Goal: Task Accomplishment & Management: Complete application form

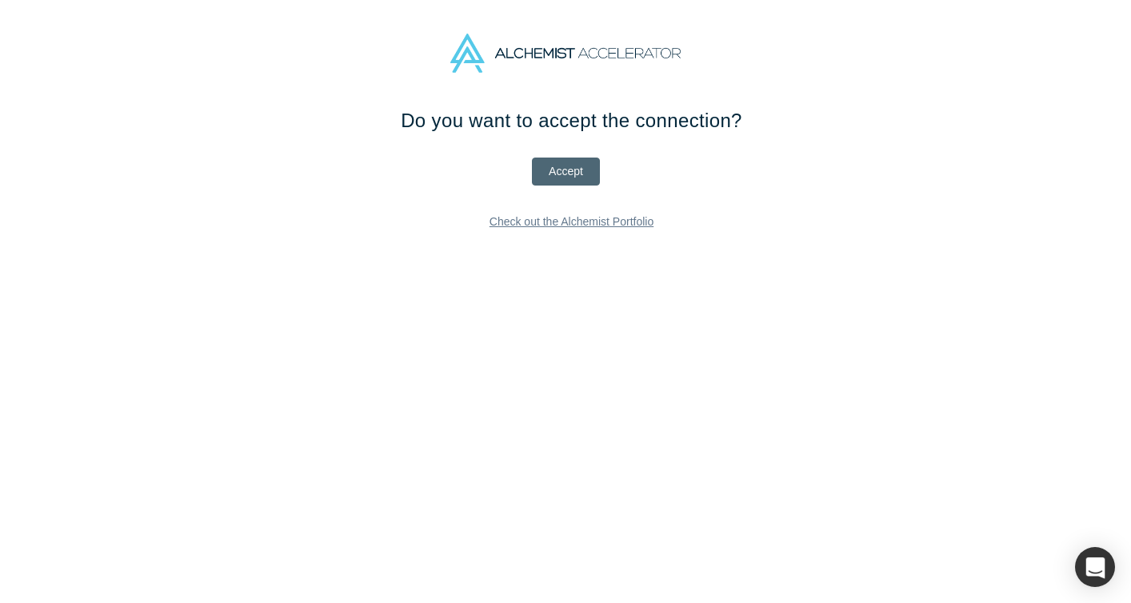
click at [574, 173] on button "Accept" at bounding box center [566, 172] width 68 height 28
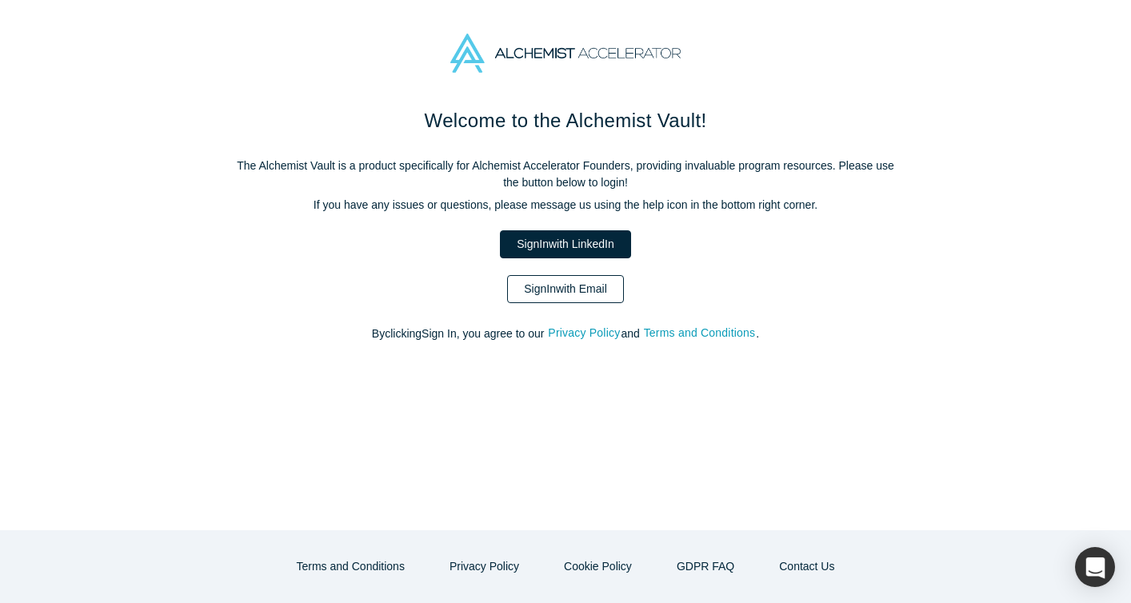
click at [561, 293] on link "Sign In with Email" at bounding box center [565, 289] width 117 height 28
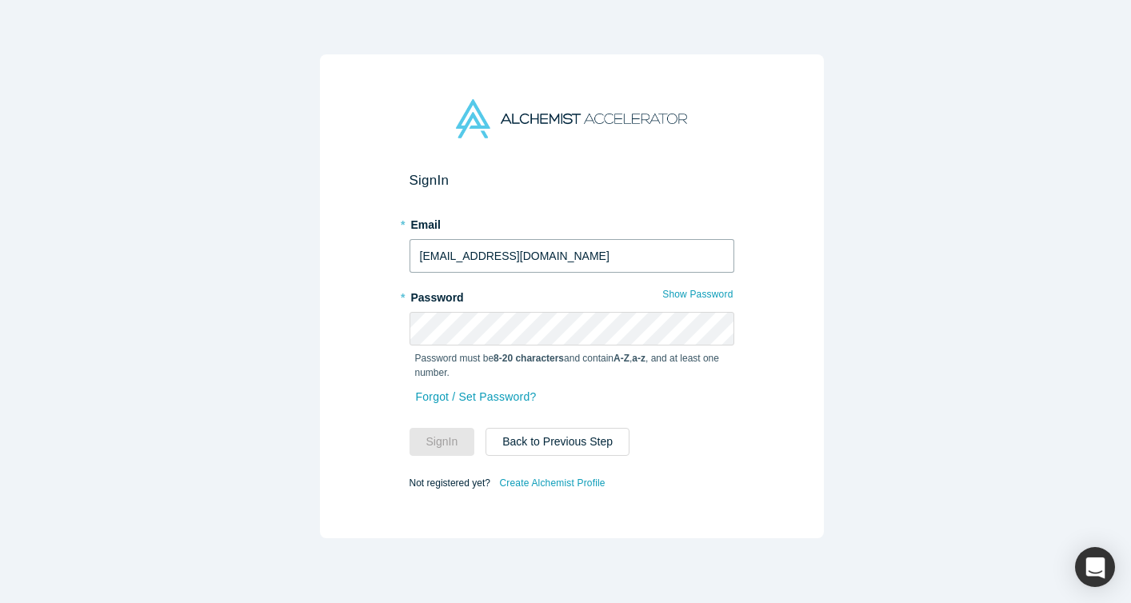
type input "[EMAIL_ADDRESS][DOMAIN_NAME]"
click at [433, 435] on button "Sign In" at bounding box center [443, 442] width 66 height 28
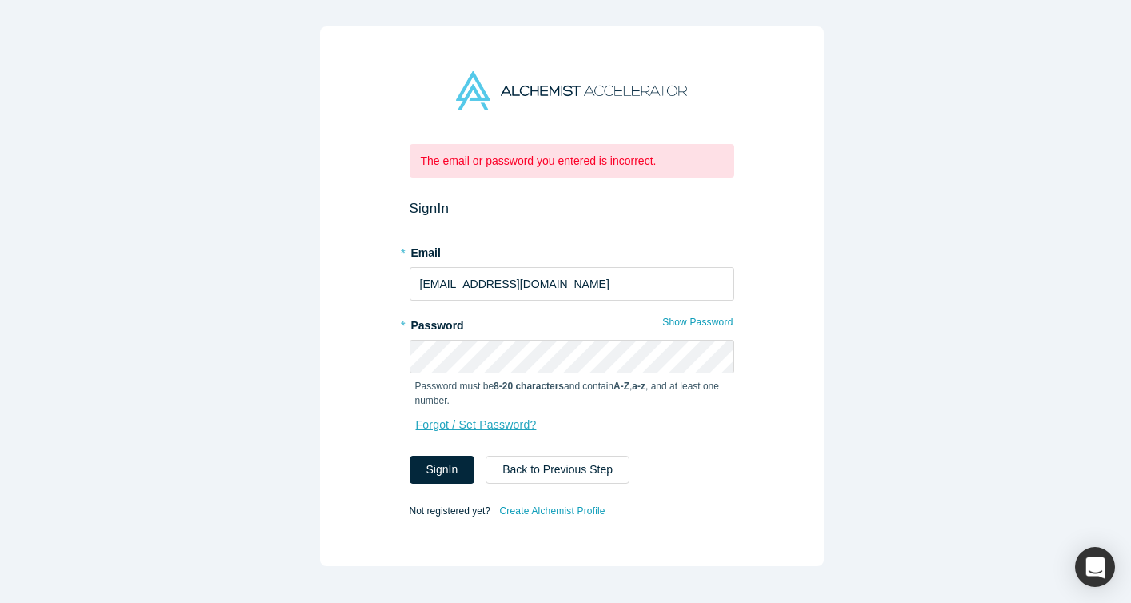
click at [473, 420] on link "Forgot / Set Password?" at bounding box center [476, 425] width 122 height 28
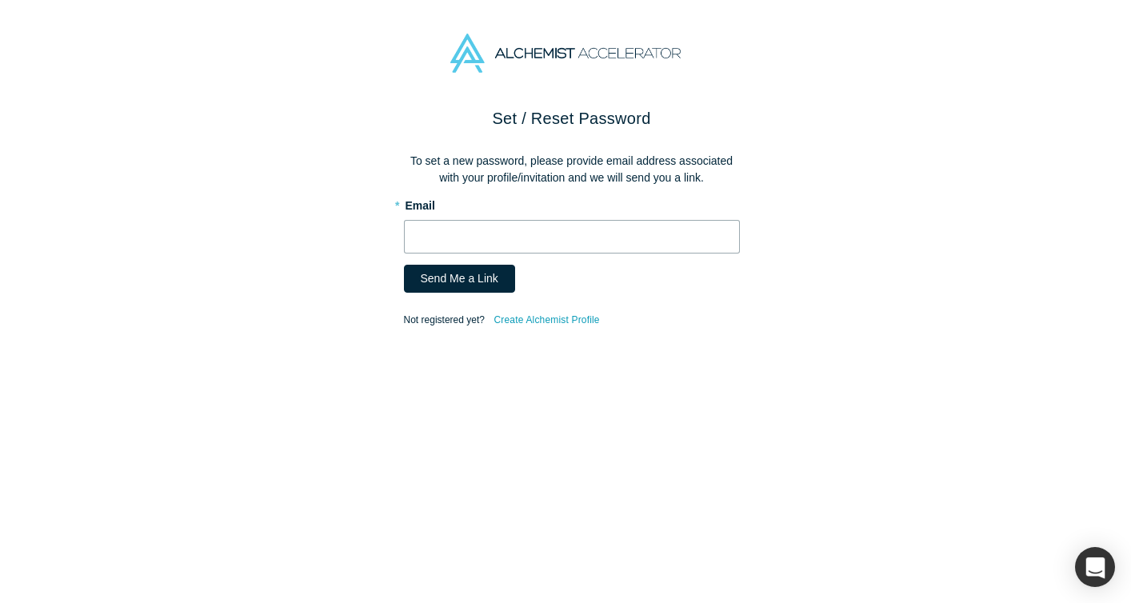
click at [477, 242] on input "text" at bounding box center [572, 237] width 336 height 34
type input "[EMAIL_ADDRESS][DOMAIN_NAME]"
click at [426, 281] on button "Send Me a Link" at bounding box center [459, 279] width 111 height 28
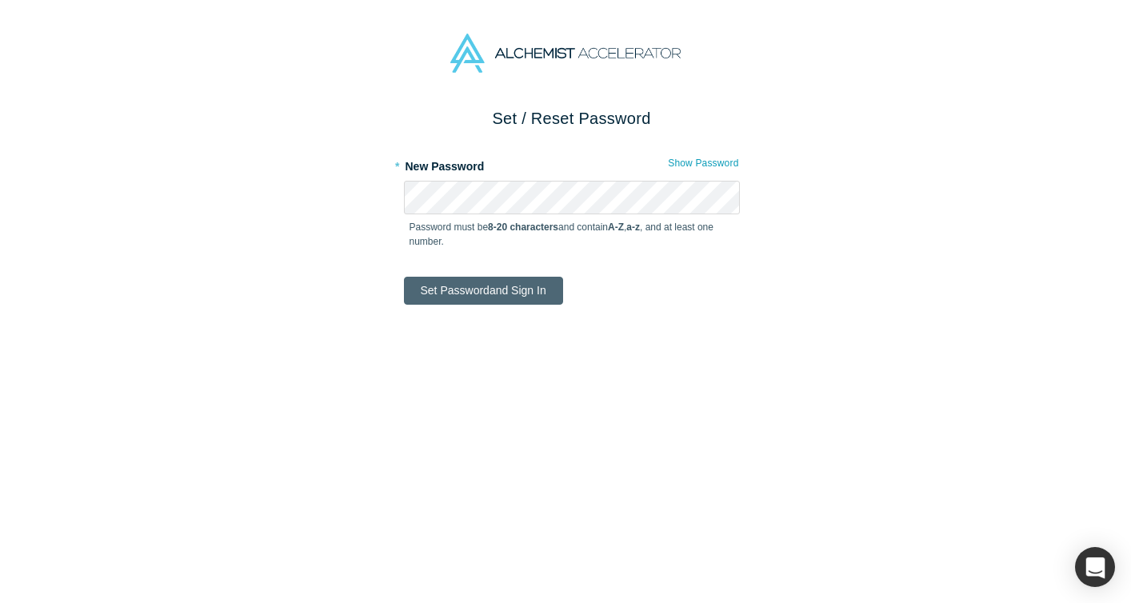
click at [526, 287] on button "Set Password and Sign In" at bounding box center [483, 291] width 159 height 28
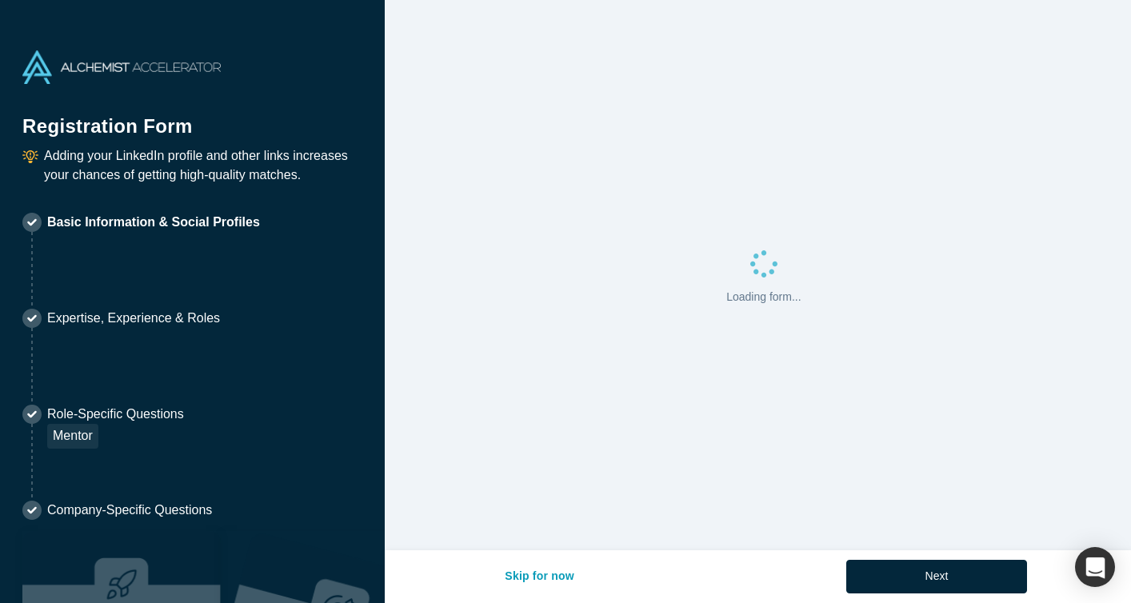
select select "US"
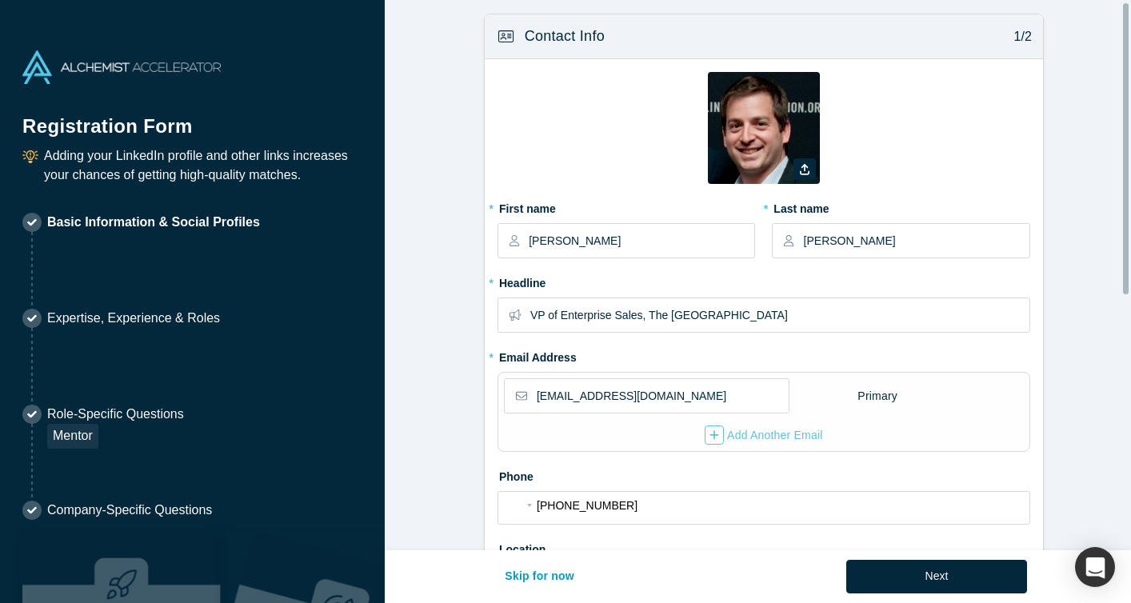
scroll to position [13, 0]
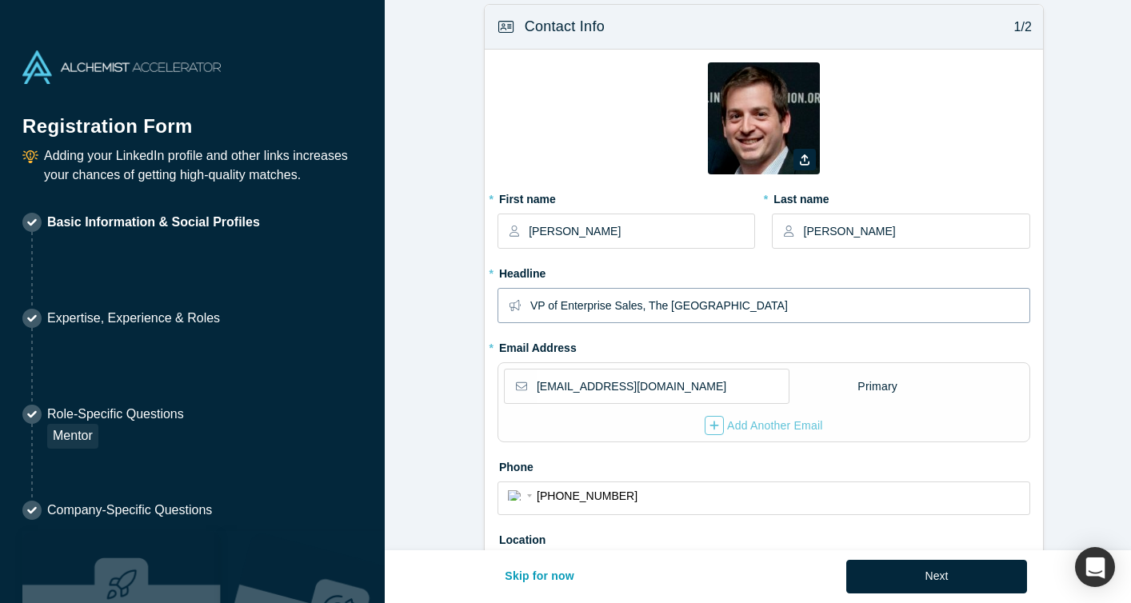
click at [590, 294] on input "VP of Enterprise Sales, The [GEOGRAPHIC_DATA]" at bounding box center [779, 306] width 498 height 34
click at [590, 301] on input "VP of Enterprise Sales, The [GEOGRAPHIC_DATA]" at bounding box center [779, 306] width 498 height 34
click at [590, 302] on input "VP of Enterprise Sales, The [GEOGRAPHIC_DATA]" at bounding box center [779, 306] width 498 height 34
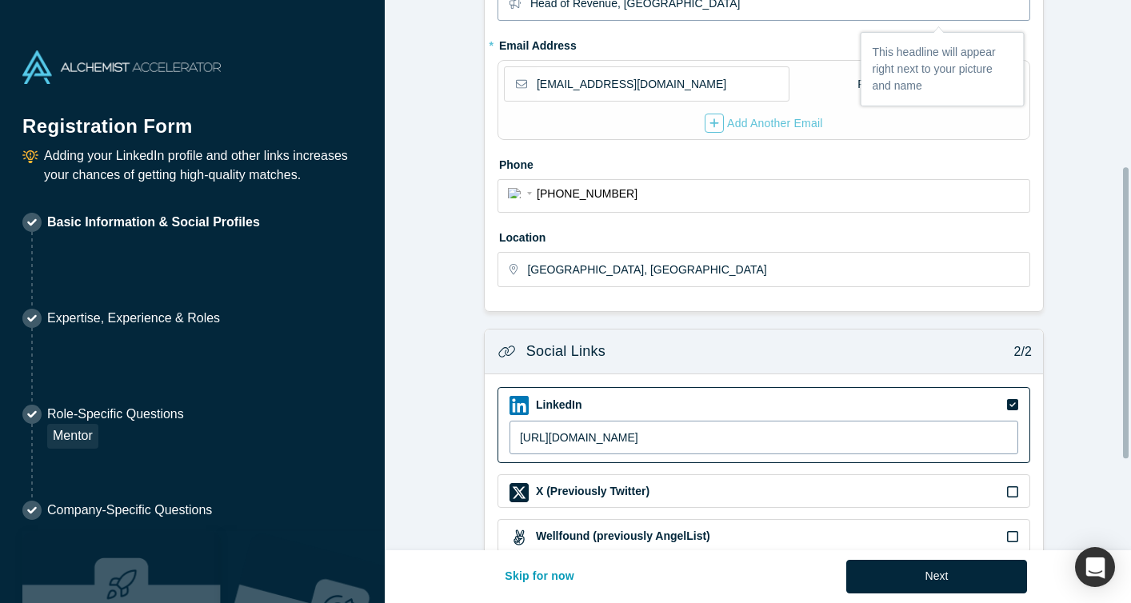
scroll to position [486, 0]
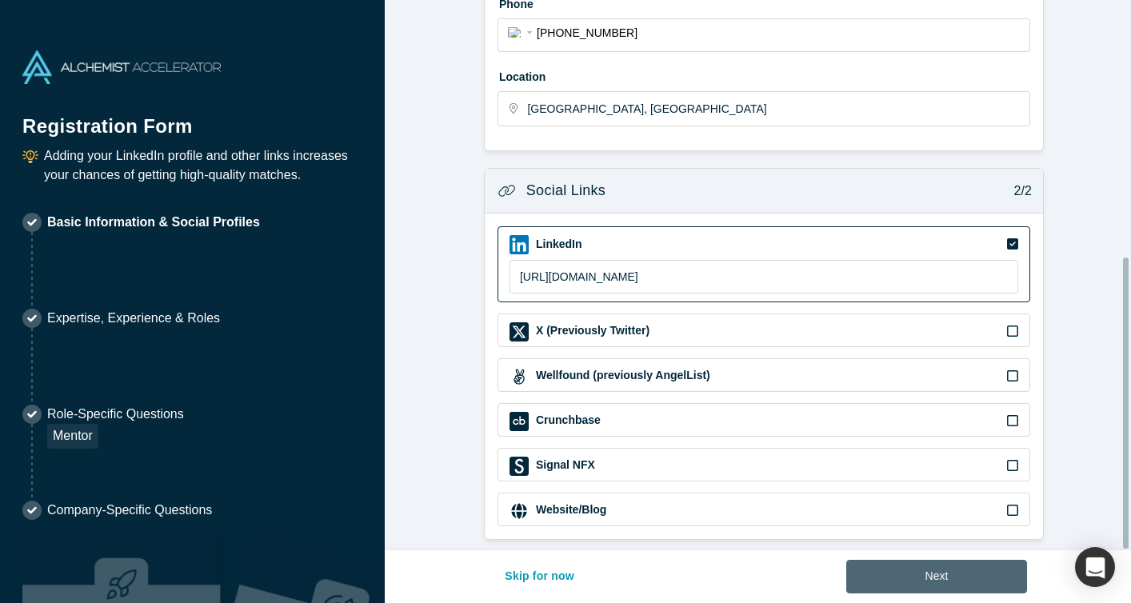
type input "Head of Revenue, [GEOGRAPHIC_DATA]"
click at [896, 573] on button "Next" at bounding box center [937, 577] width 182 height 34
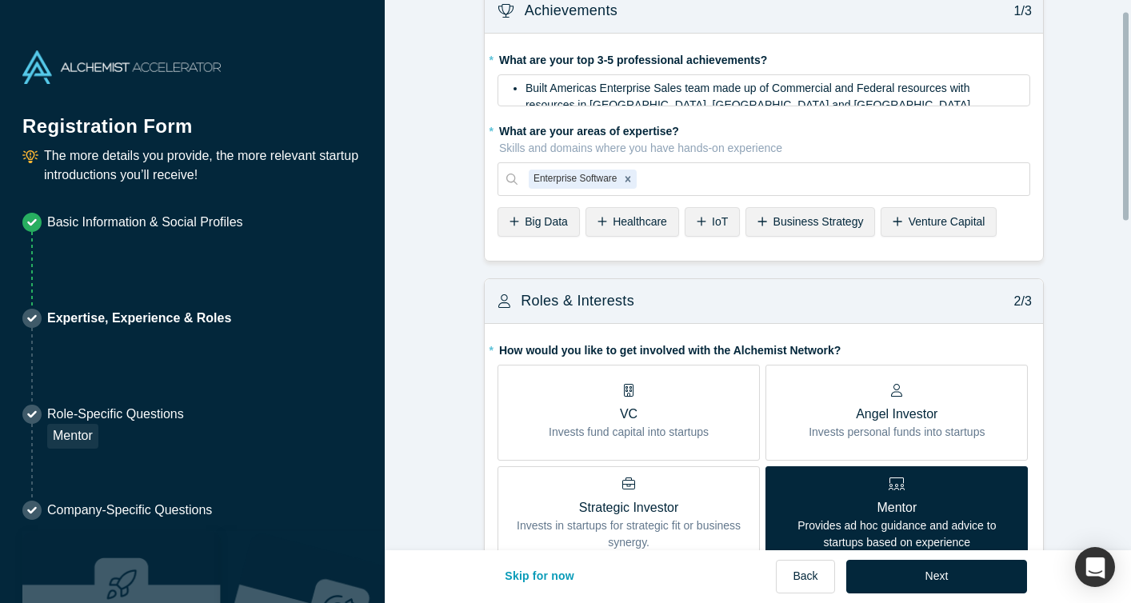
scroll to position [32, 0]
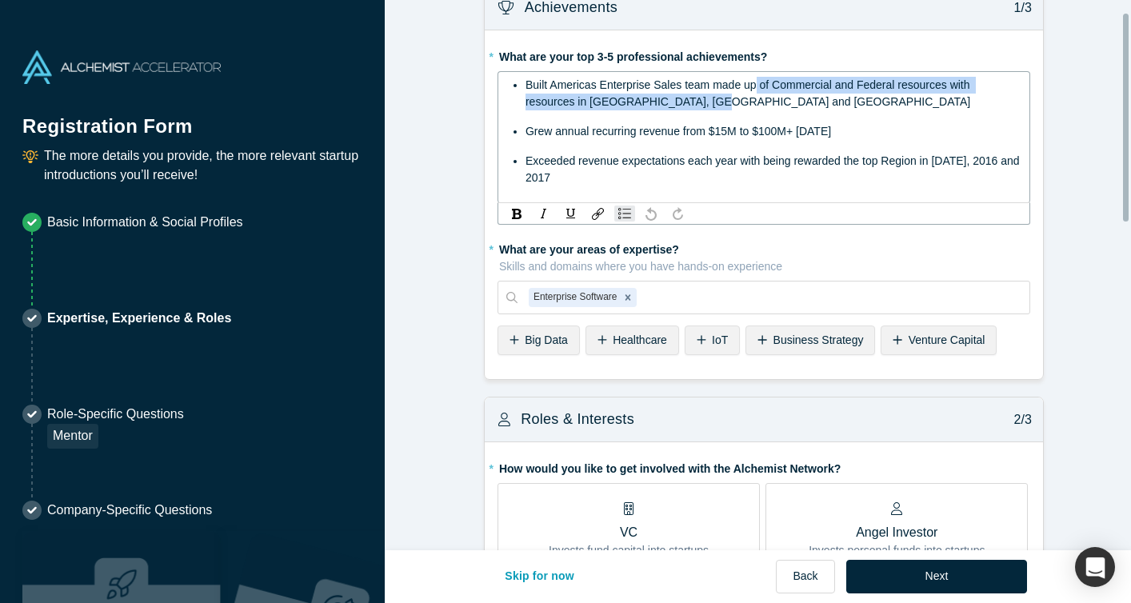
drag, startPoint x: 748, startPoint y: 82, endPoint x: 754, endPoint y: 107, distance: 26.2
click at [754, 107] on div "Built Americas Enterprise Sales team made up of Commercial and Federal resource…" at bounding box center [773, 94] width 494 height 34
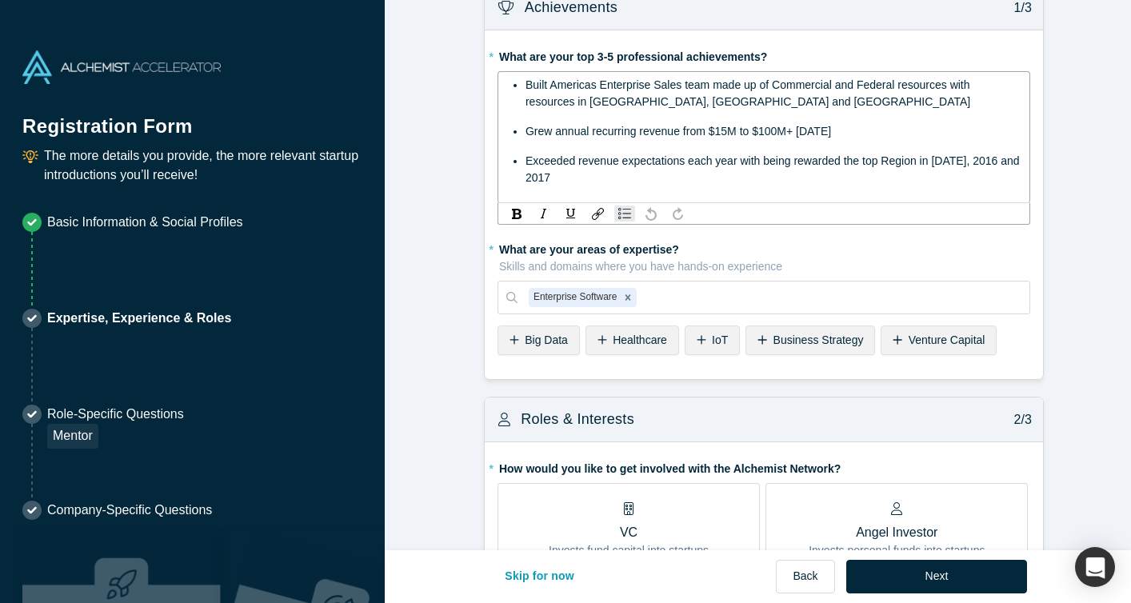
click at [850, 130] on div "Grew annual recurring revenue from $15M to $100M+ [DATE]" at bounding box center [773, 131] width 494 height 17
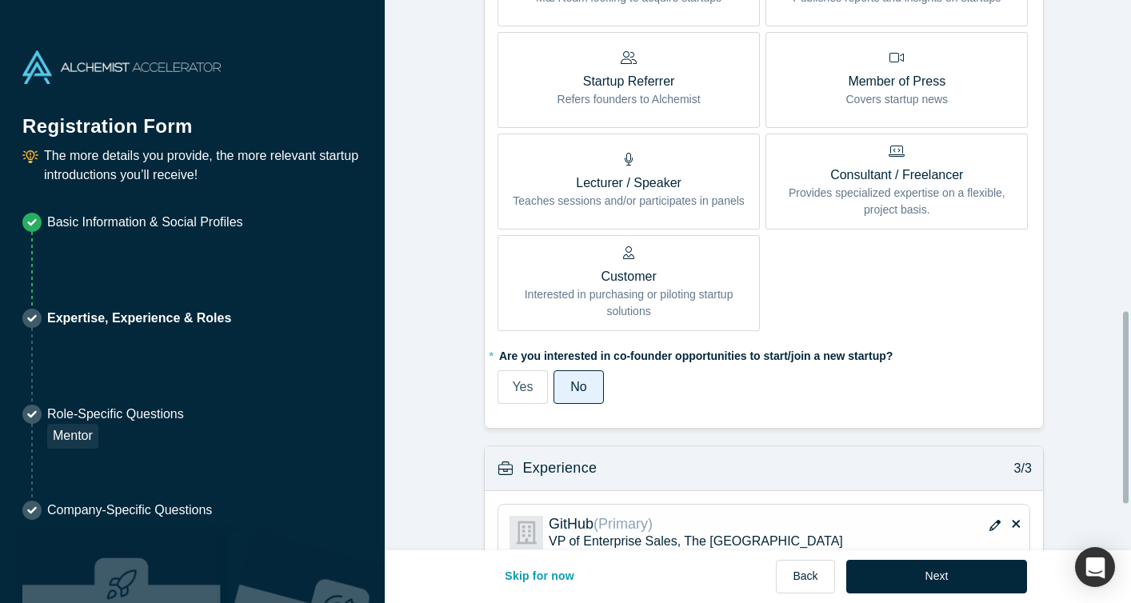
scroll to position [0, 0]
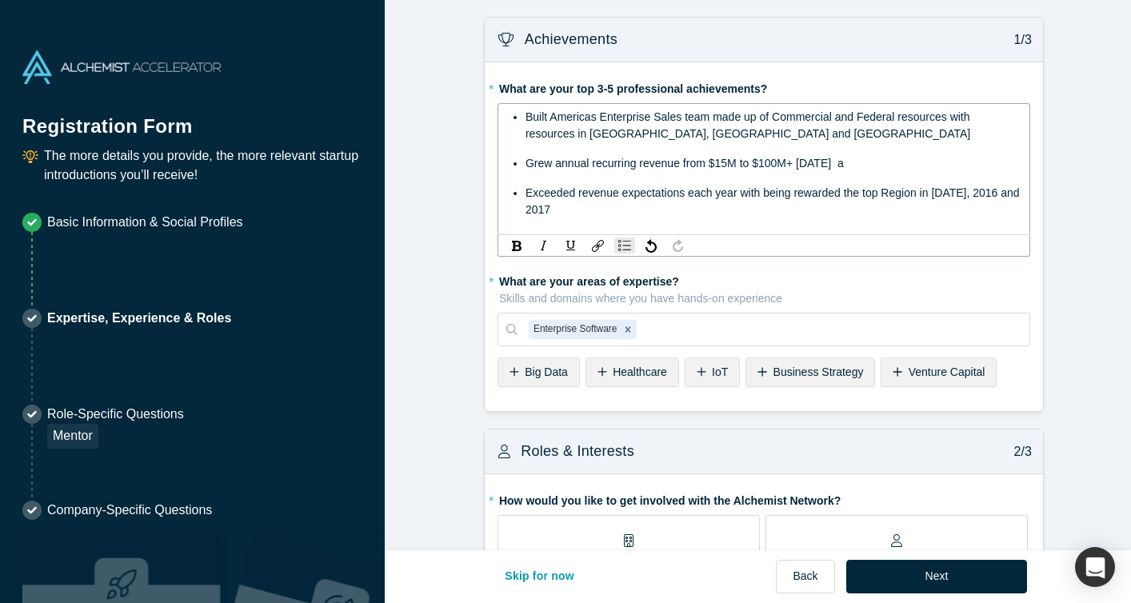
click at [546, 116] on span "Built Americas Enterprise Sales team made up of Commercial and Federal resource…" at bounding box center [749, 125] width 447 height 30
drag, startPoint x: 879, startPoint y: 161, endPoint x: 518, endPoint y: 162, distance: 360.8
click at [518, 162] on ul "Built the GitHub Americas Enterprise Sales team made up of Commercial and Feder…" at bounding box center [764, 164] width 511 height 110
drag, startPoint x: 812, startPoint y: 162, endPoint x: 767, endPoint y: 172, distance: 45.8
click at [802, 162] on span "Built the Postman Enterprise motion growing revenue 60% YoY" at bounding box center [682, 163] width 313 height 13
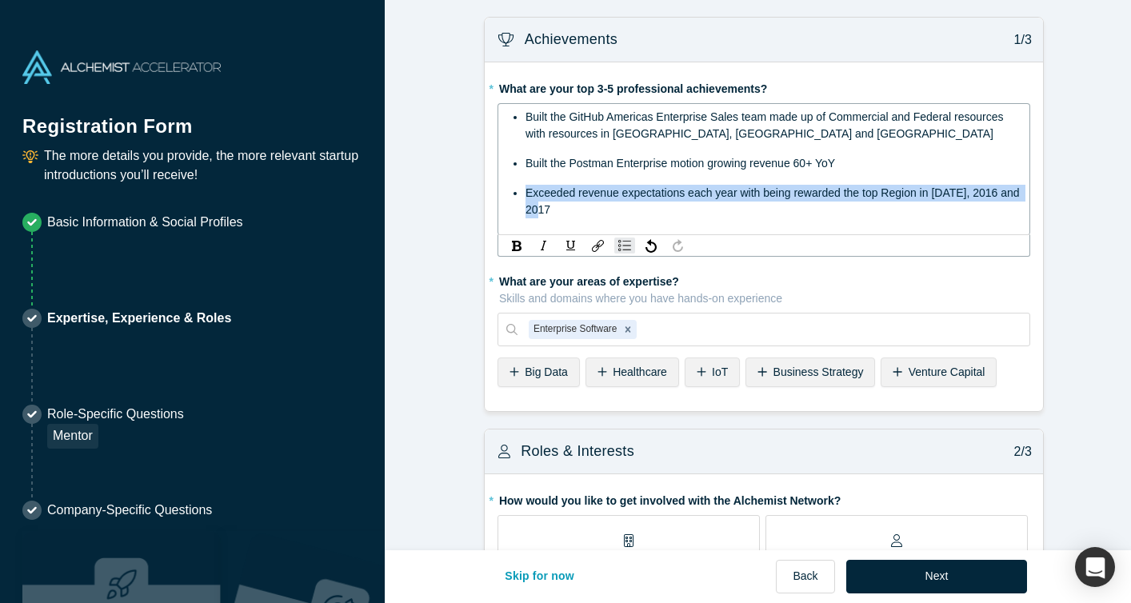
drag, startPoint x: 551, startPoint y: 203, endPoint x: 521, endPoint y: 194, distance: 31.9
click at [526, 194] on div "Exceeded revenue expectations each year with being rewarded the top Region in […" at bounding box center [773, 202] width 494 height 34
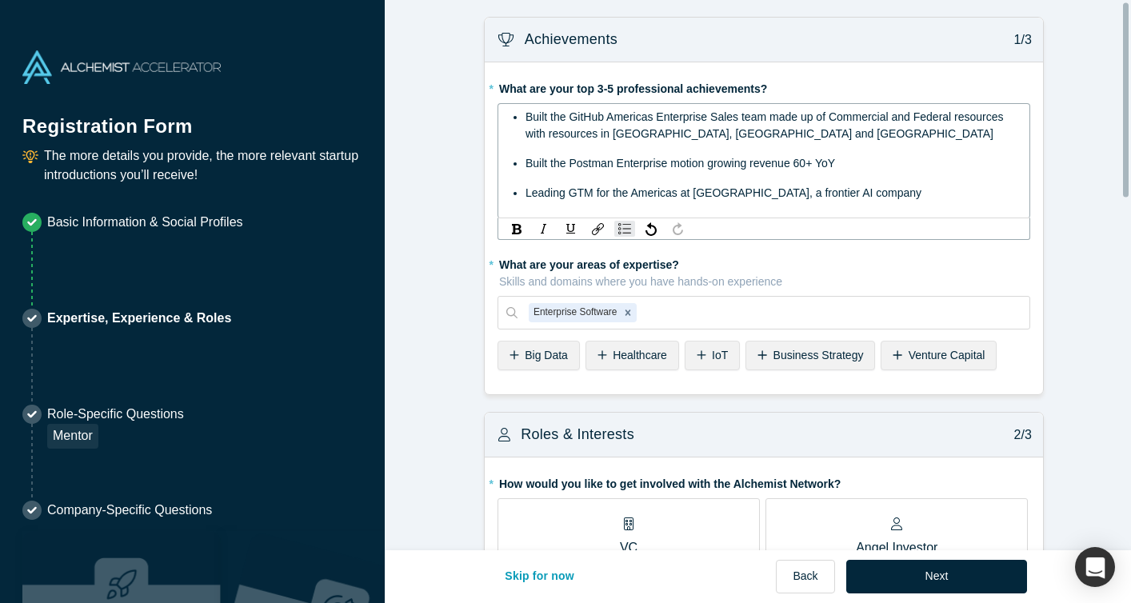
scroll to position [42, 0]
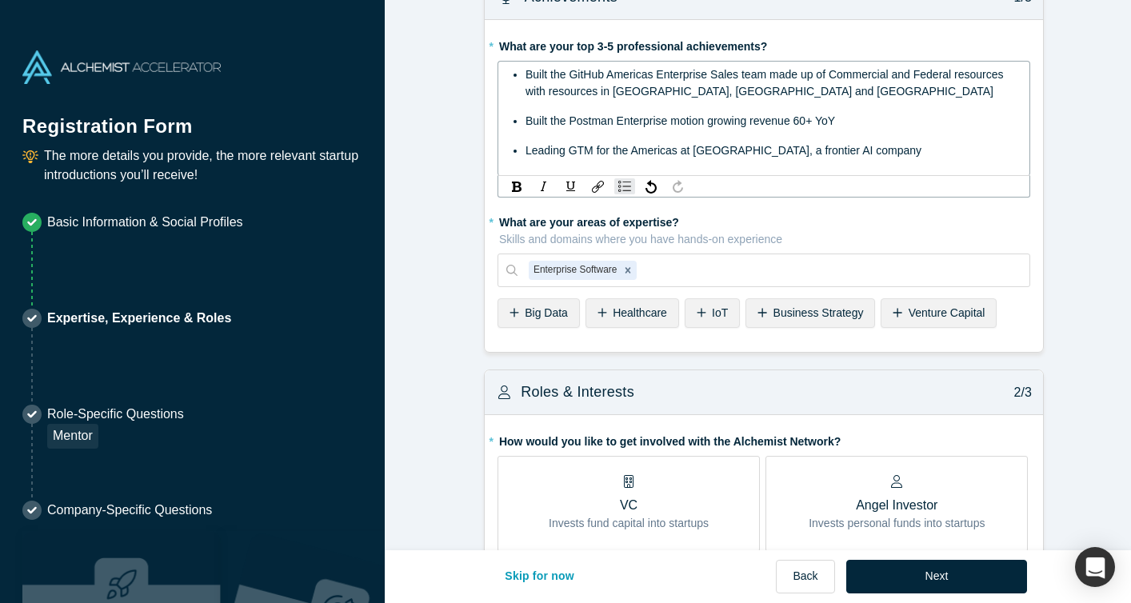
click at [562, 122] on span "Built the Postman Enterprise motion growing revenue 60+ YoY" at bounding box center [681, 120] width 310 height 13
click at [899, 117] on div "Built the Global Postman Enterprise motion growing revenue 60+ YoY" at bounding box center [773, 121] width 494 height 17
click at [875, 120] on div "Built the Global Postman Enterprise motion growing revenue 60+ YoY" at bounding box center [773, 121] width 494 height 17
click at [875, 122] on div "Built the Global Postman Enterprise motion growing revenue 60+ YoY" at bounding box center [773, 121] width 494 height 17
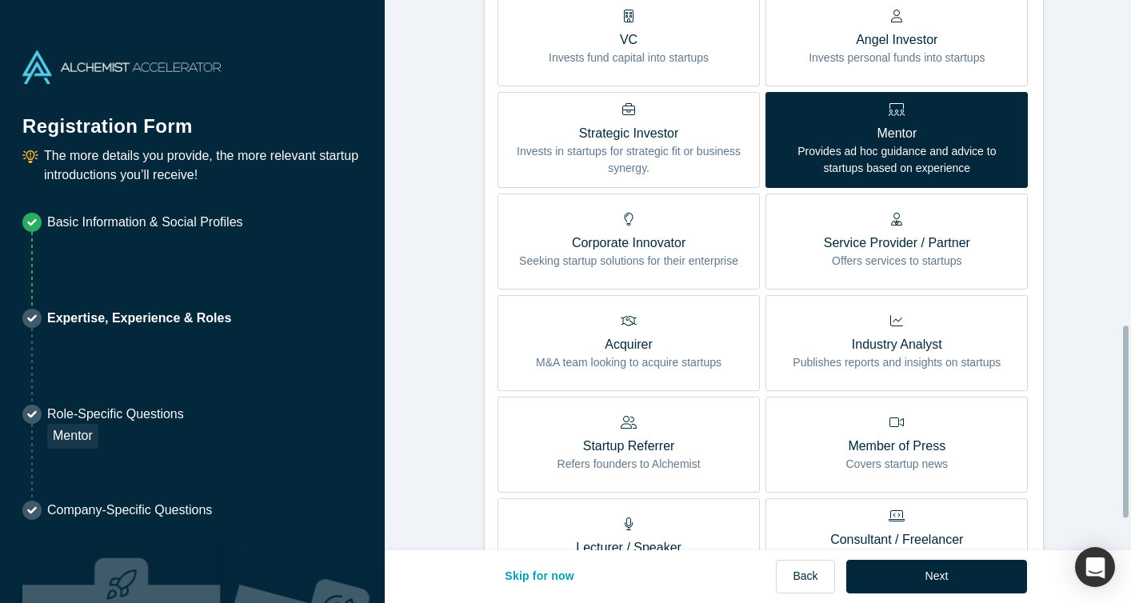
scroll to position [1017, 0]
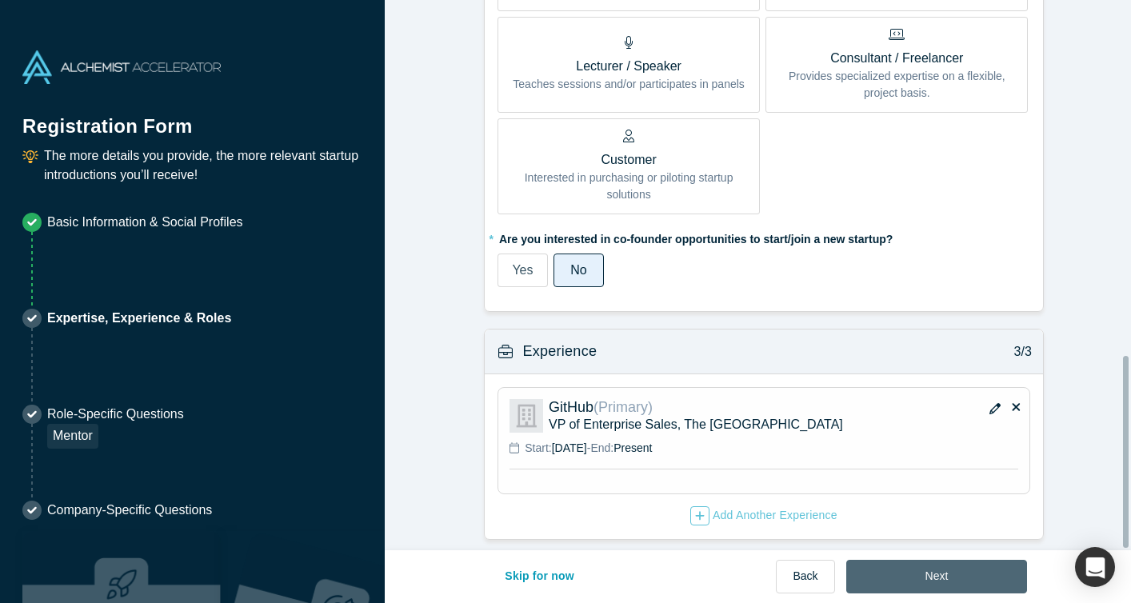
click at [895, 583] on button "Next" at bounding box center [937, 577] width 182 height 34
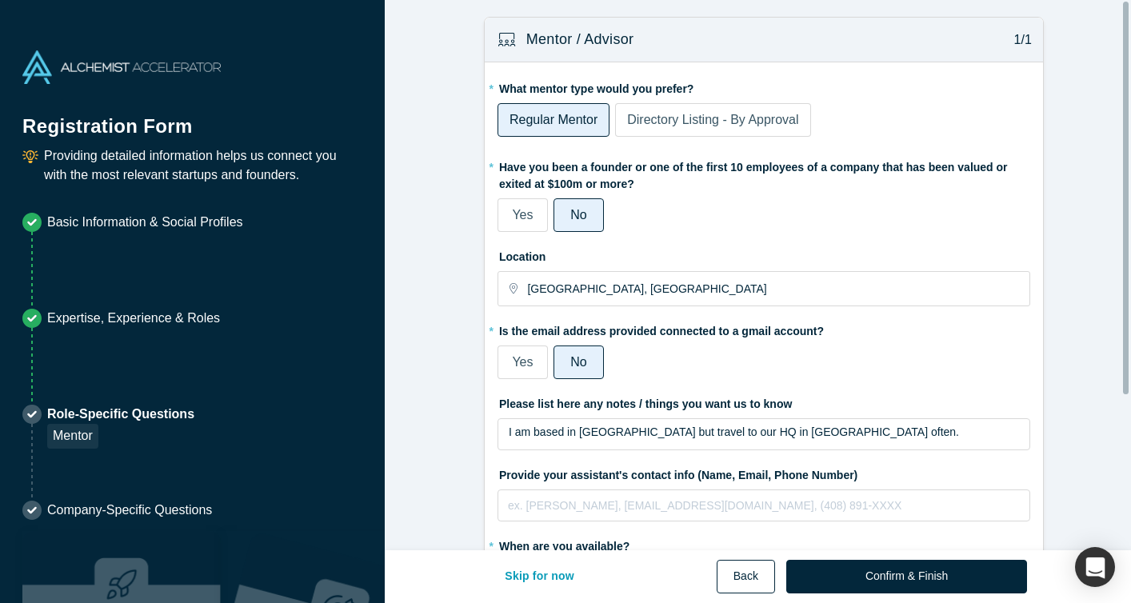
click at [774, 577] on button "Back" at bounding box center [746, 577] width 58 height 34
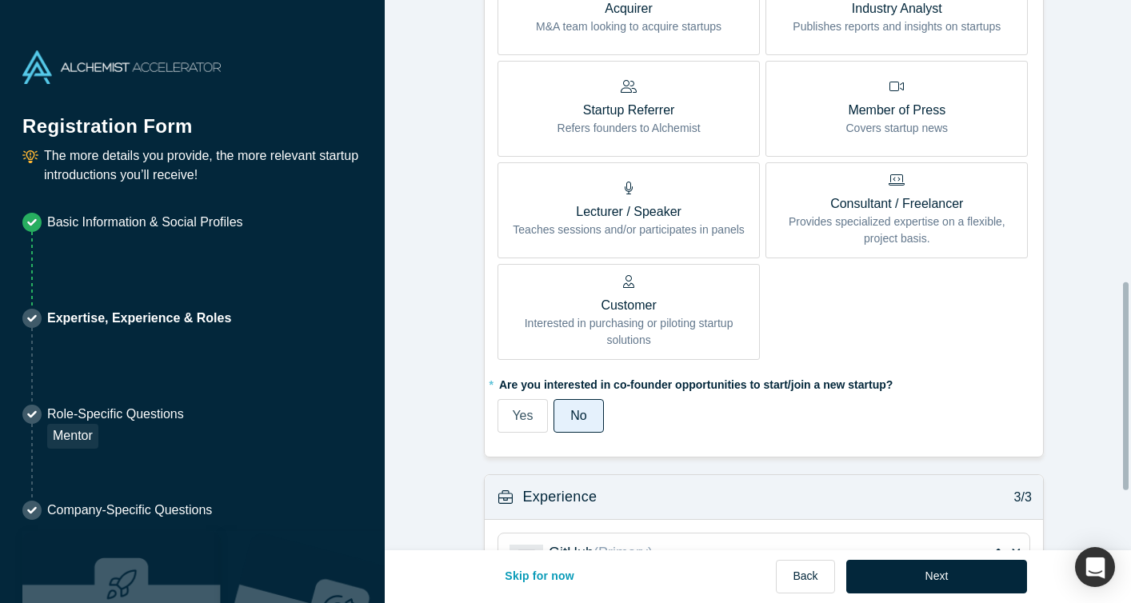
scroll to position [895, 0]
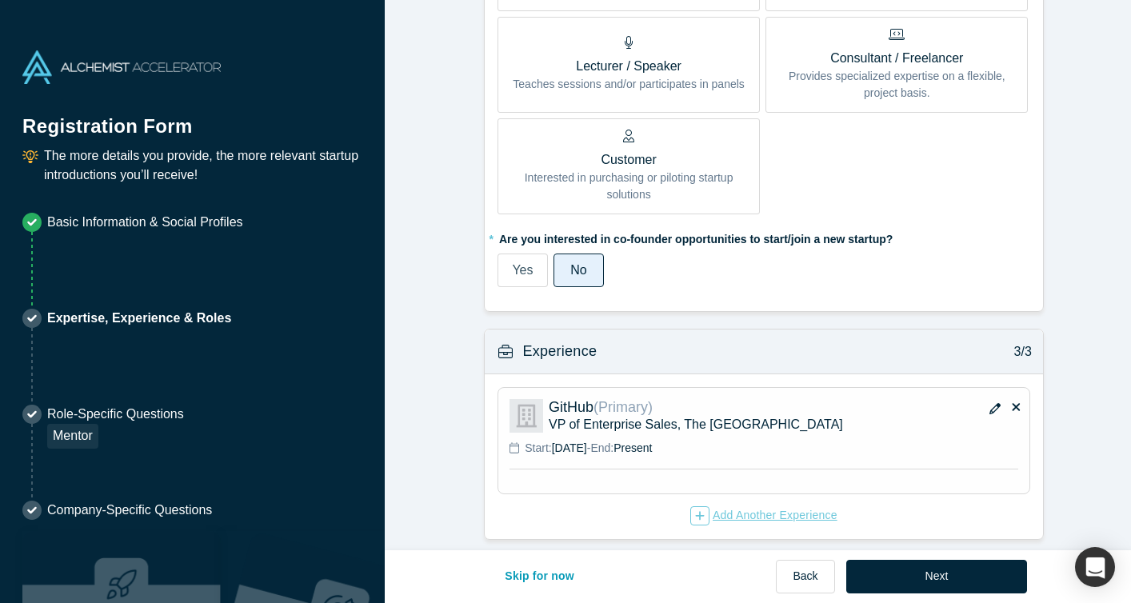
click at [718, 506] on div "Add Another Experience" at bounding box center [763, 515] width 147 height 19
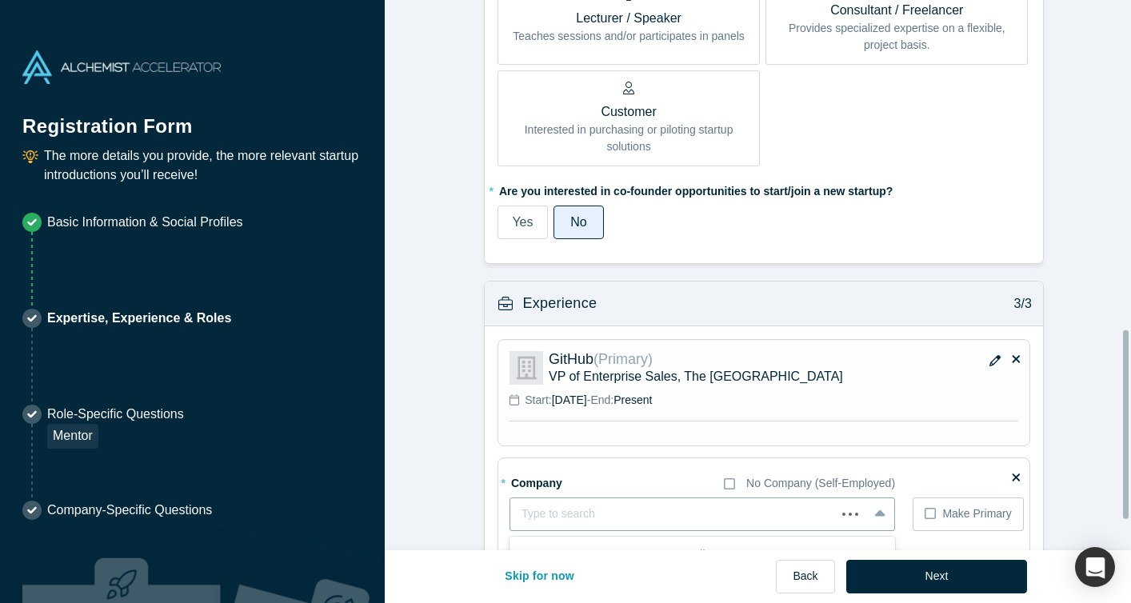
click at [713, 498] on div "Type to search" at bounding box center [703, 515] width 386 height 34
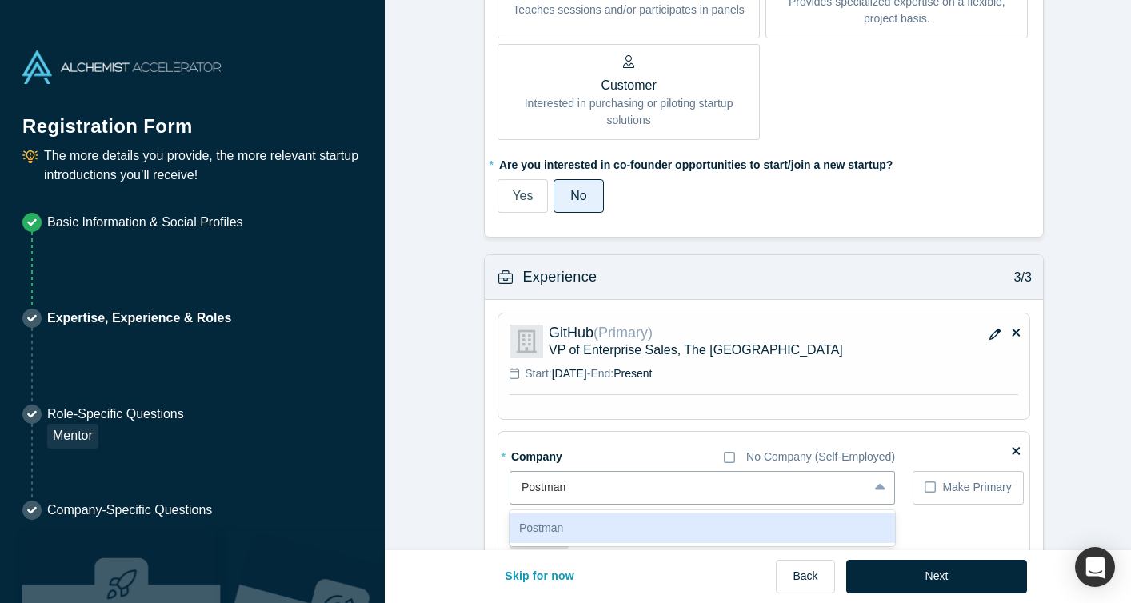
type input "Postman"
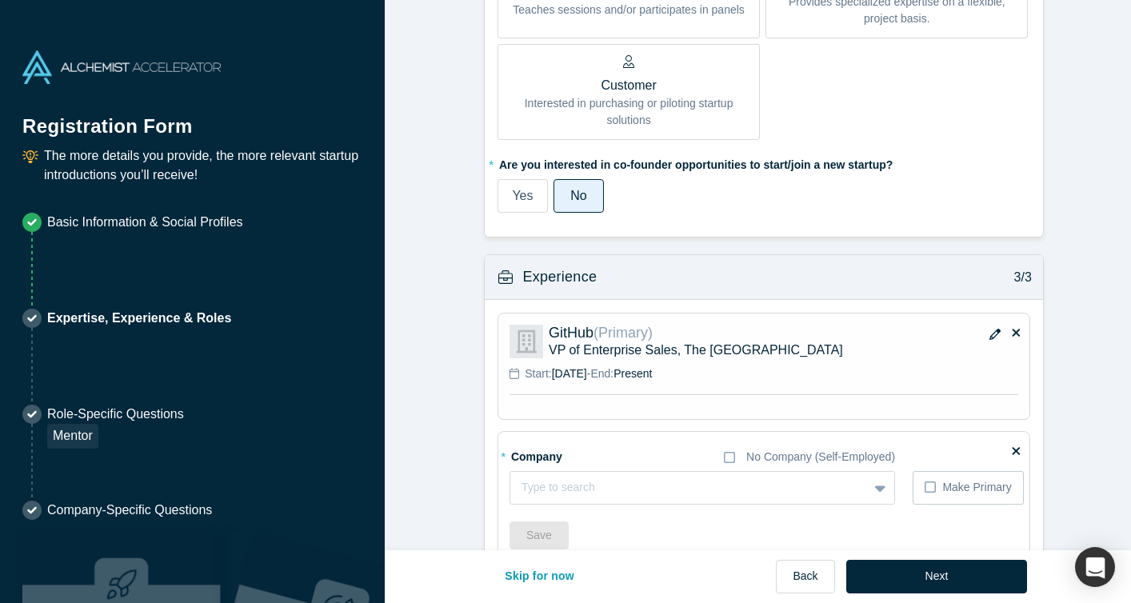
click at [652, 367] on span "Present" at bounding box center [633, 373] width 38 height 13
click at [990, 332] on icon "button" at bounding box center [995, 334] width 11 height 11
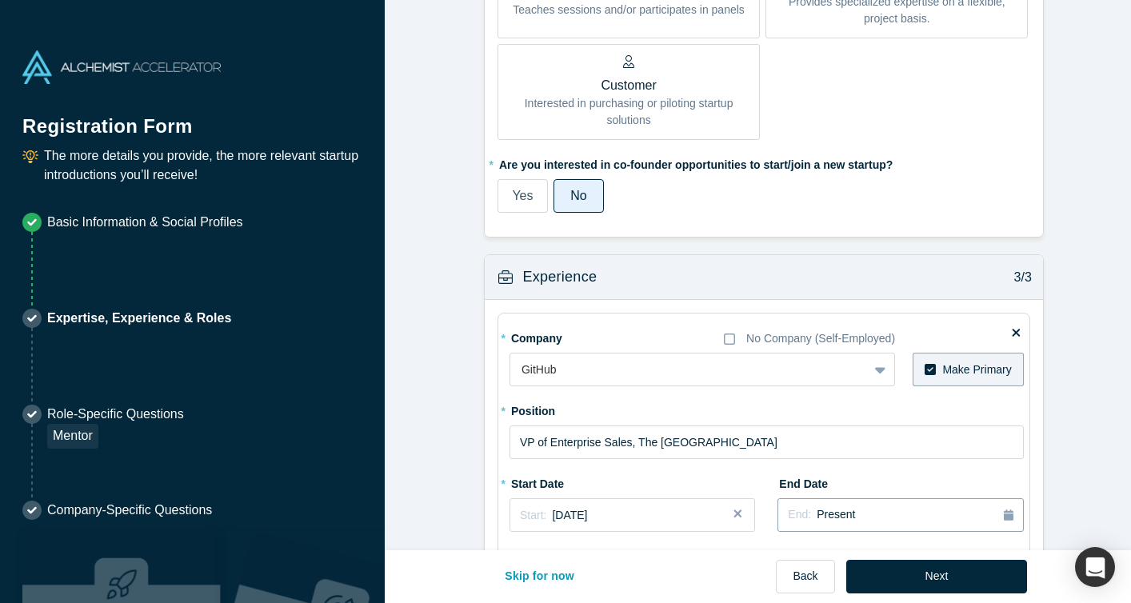
click at [822, 508] on span "Present" at bounding box center [836, 514] width 38 height 13
click at [849, 371] on button "Previous Year" at bounding box center [851, 374] width 16 height 16
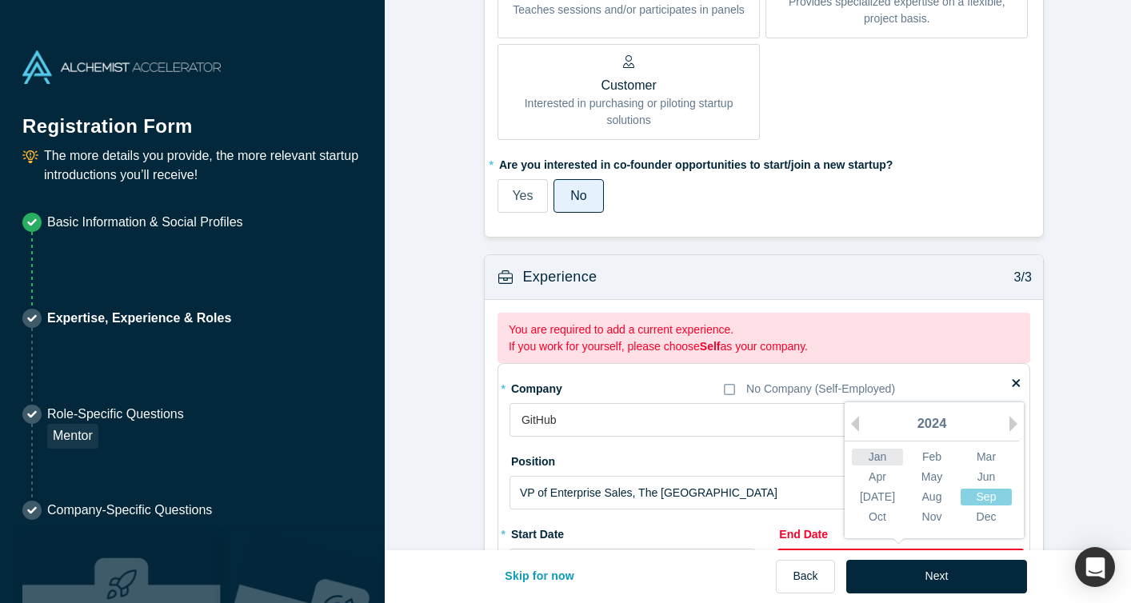
click at [877, 453] on div "Jan" at bounding box center [877, 457] width 51 height 17
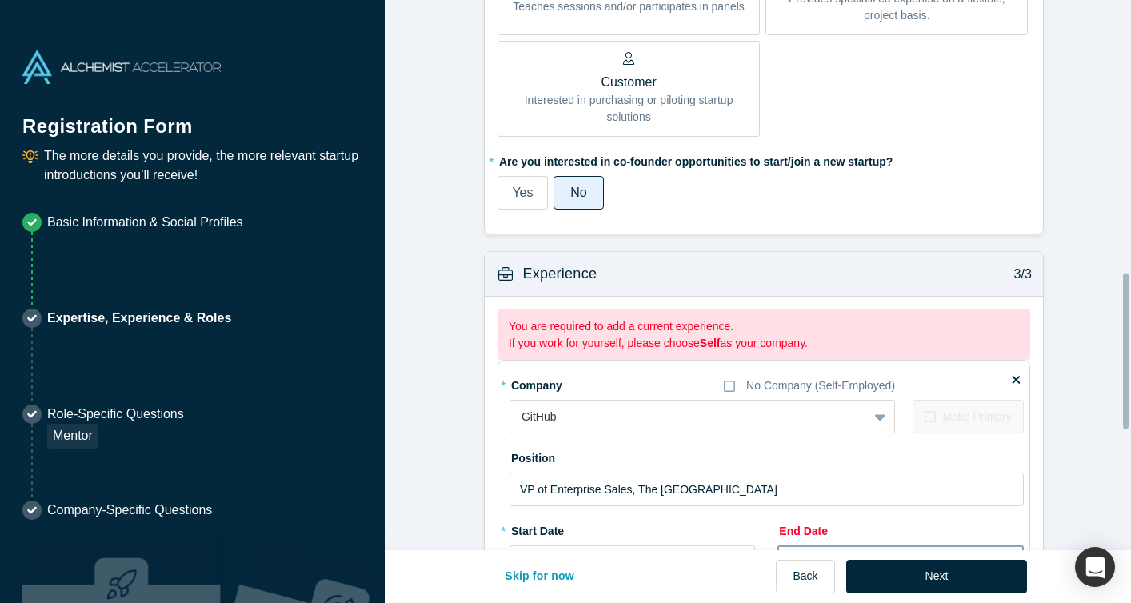
scroll to position [1079, 0]
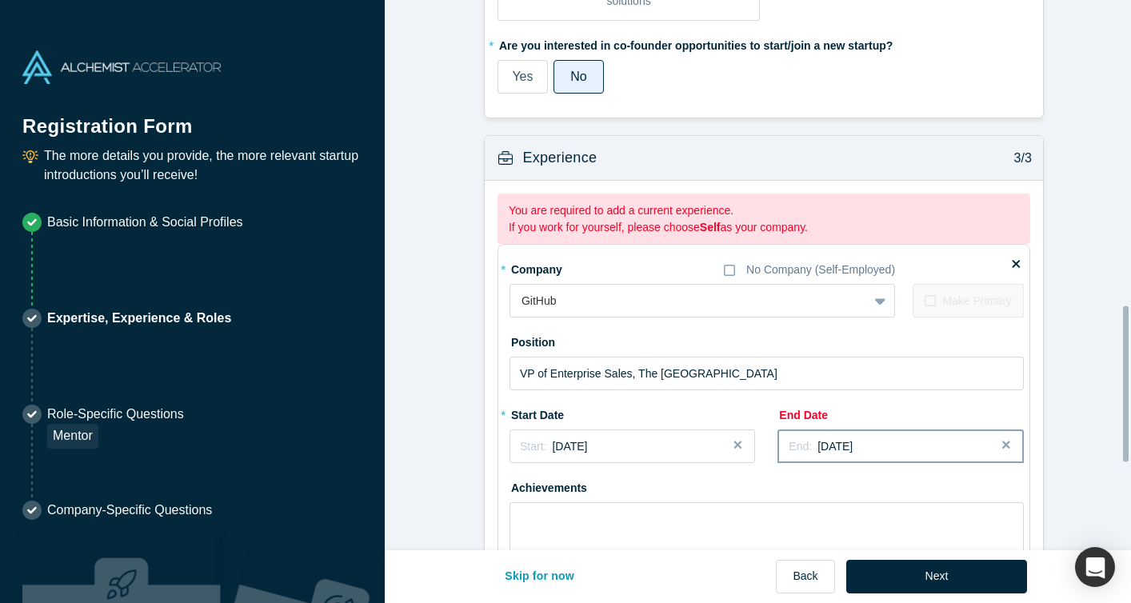
click at [850, 444] on span "[DATE]" at bounding box center [835, 446] width 35 height 13
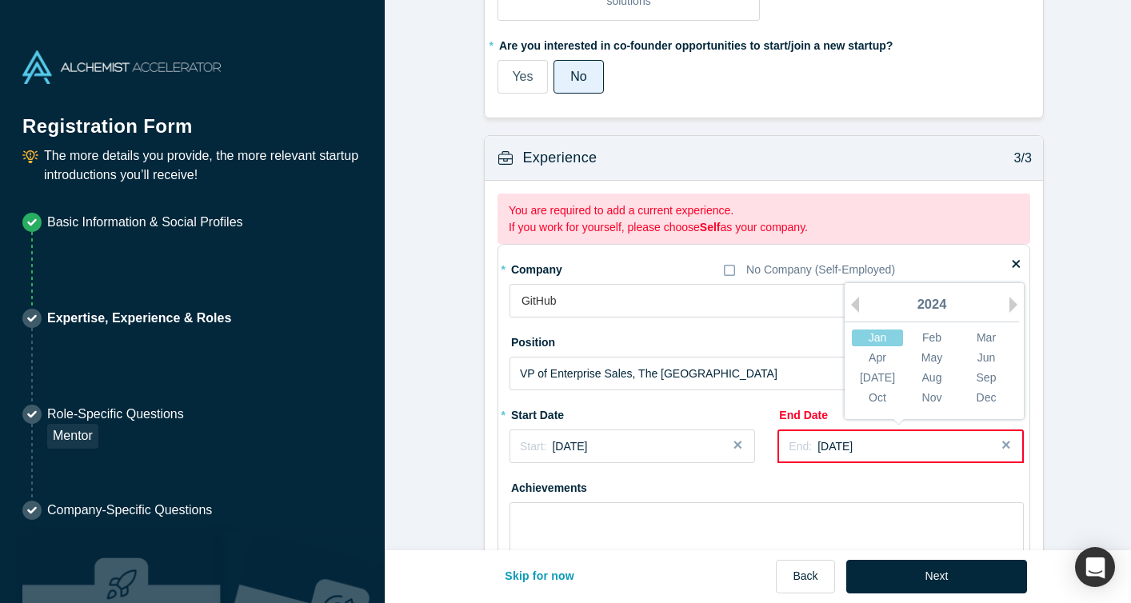
click at [856, 306] on div "2024" at bounding box center [932, 306] width 174 height 34
click at [1010, 302] on button "Next Year" at bounding box center [1018, 305] width 16 height 16
click at [861, 305] on div "2025" at bounding box center [932, 306] width 174 height 34
click at [853, 305] on button "Previous Year" at bounding box center [851, 305] width 16 height 16
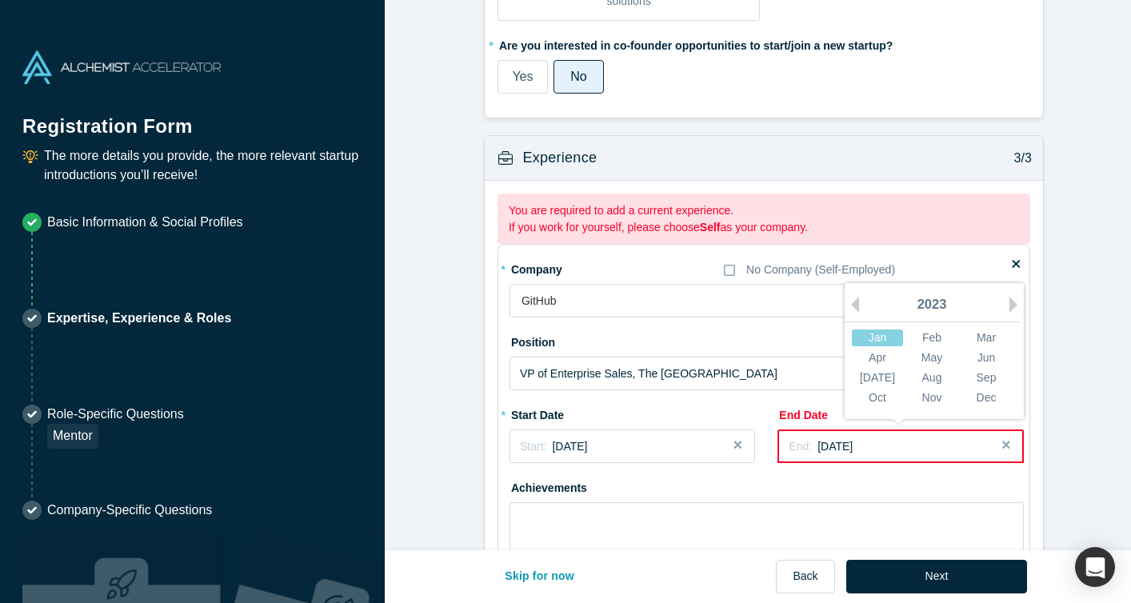
click at [855, 302] on div "2023" at bounding box center [932, 306] width 174 height 34
click at [854, 302] on div "2023" at bounding box center [932, 306] width 174 height 34
click at [851, 306] on button "Previous Year" at bounding box center [851, 305] width 16 height 16
click at [871, 338] on div "Jan" at bounding box center [877, 338] width 51 height 17
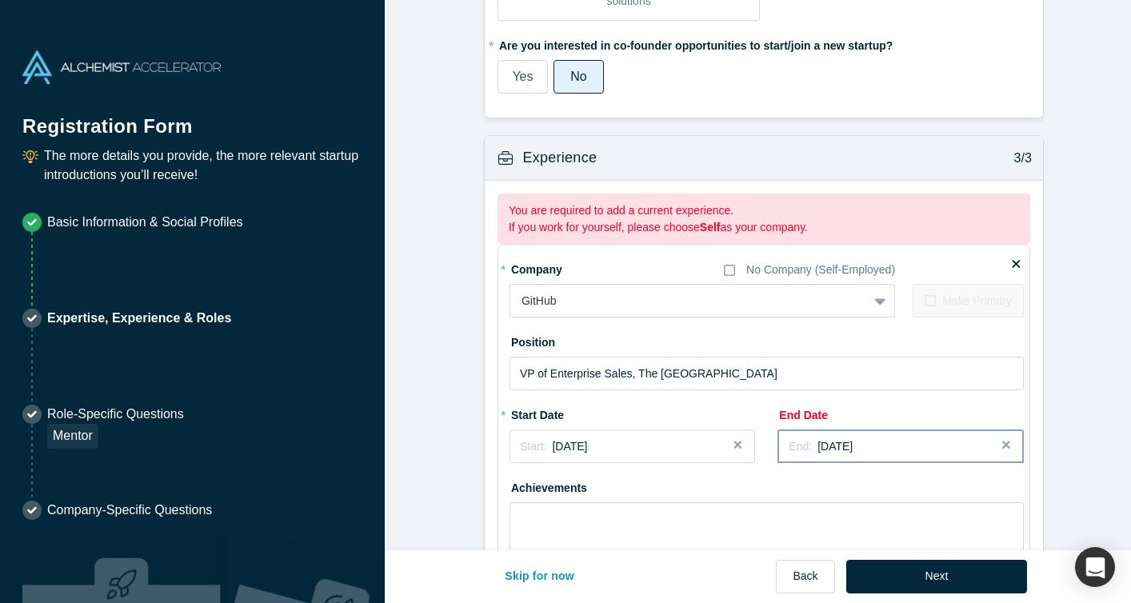
click at [843, 446] on span "[DATE]" at bounding box center [835, 446] width 35 height 13
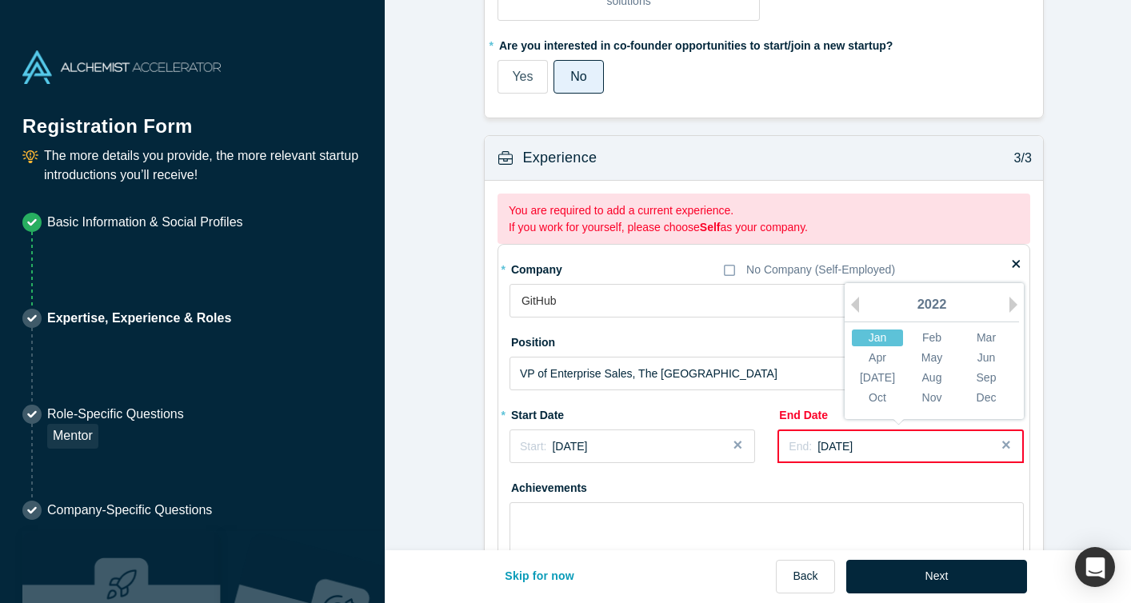
click at [873, 334] on div "Jan" at bounding box center [877, 338] width 51 height 17
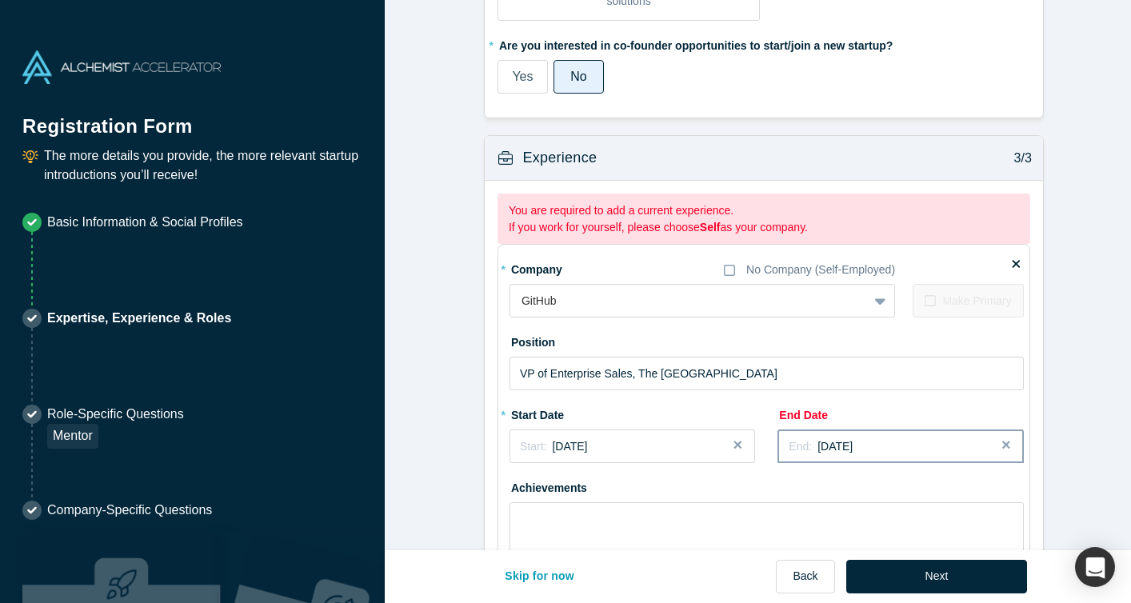
click at [789, 442] on span "End:" at bounding box center [800, 446] width 23 height 13
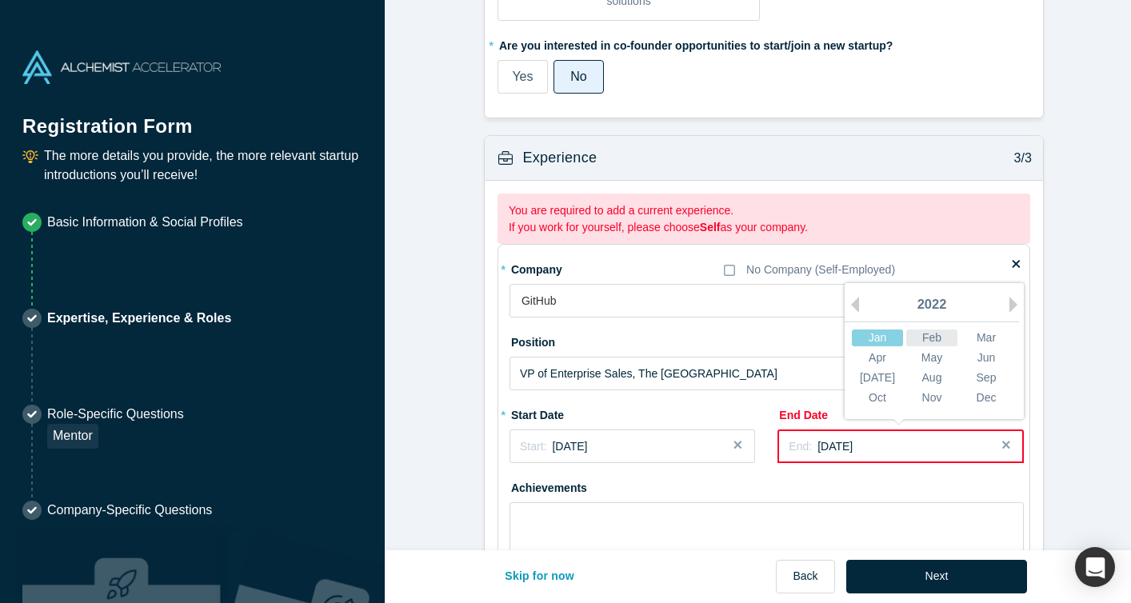
click at [936, 333] on div "Feb" at bounding box center [932, 338] width 51 height 17
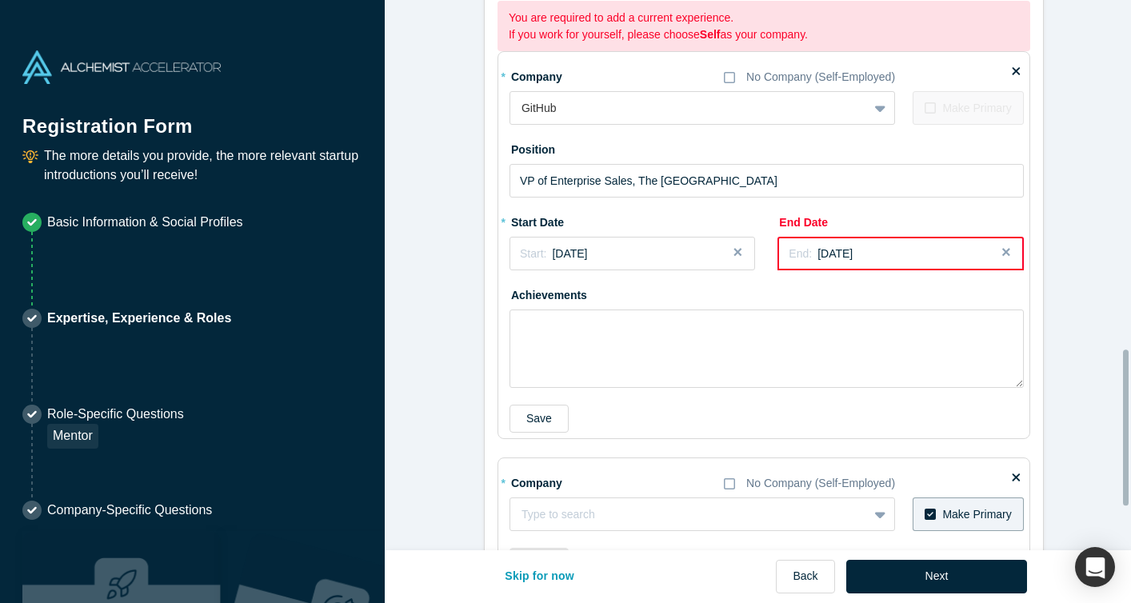
scroll to position [1234, 0]
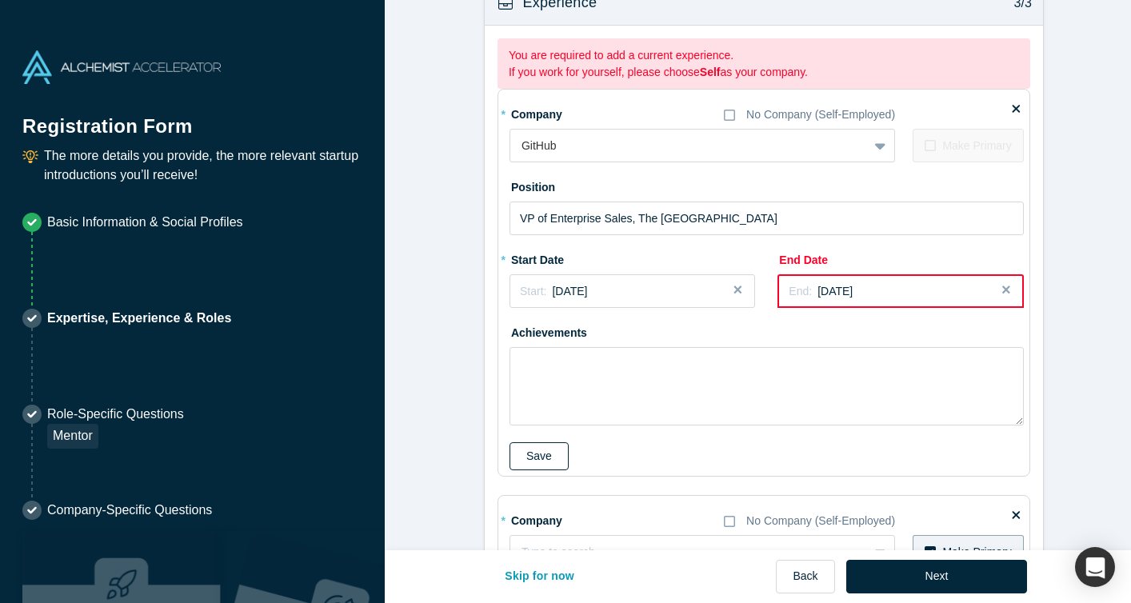
click at [528, 457] on button "Save" at bounding box center [539, 456] width 59 height 28
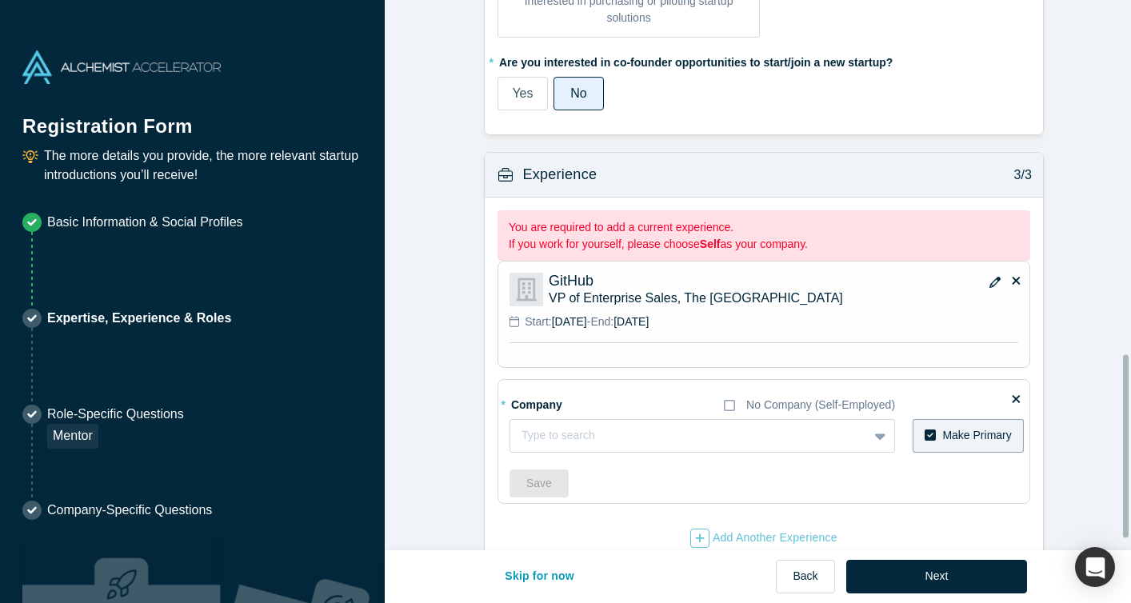
scroll to position [1095, 0]
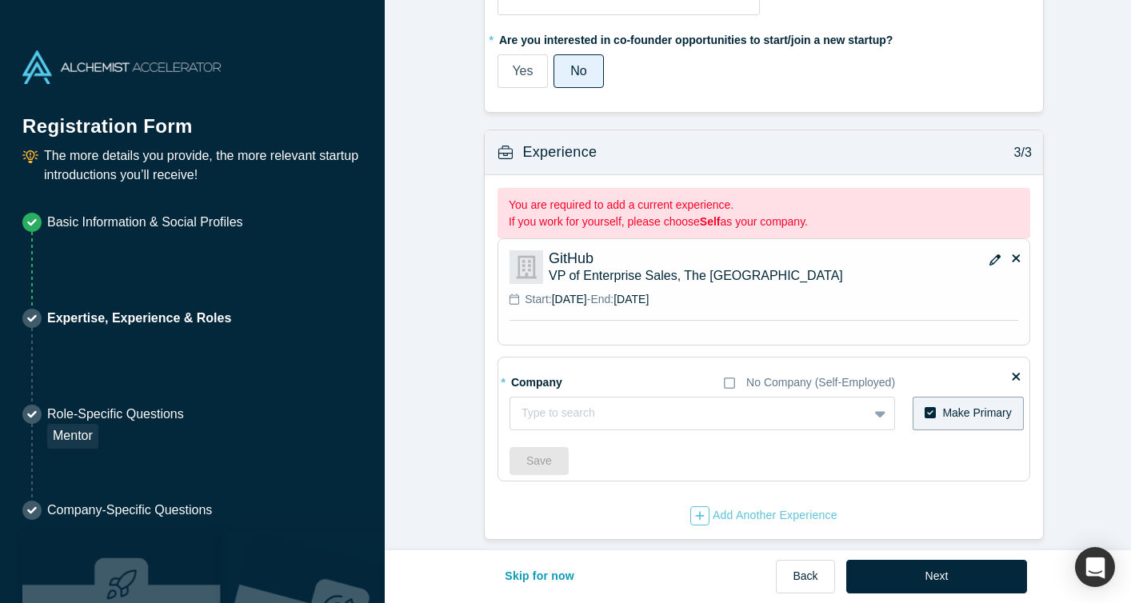
click at [925, 407] on icon at bounding box center [930, 412] width 11 height 11
click at [0, 0] on input "Make Primary" at bounding box center [0, 0] width 0 height 0
click at [925, 406] on icon at bounding box center [930, 412] width 11 height 13
click at [0, 0] on input "Make Primary" at bounding box center [0, 0] width 0 height 0
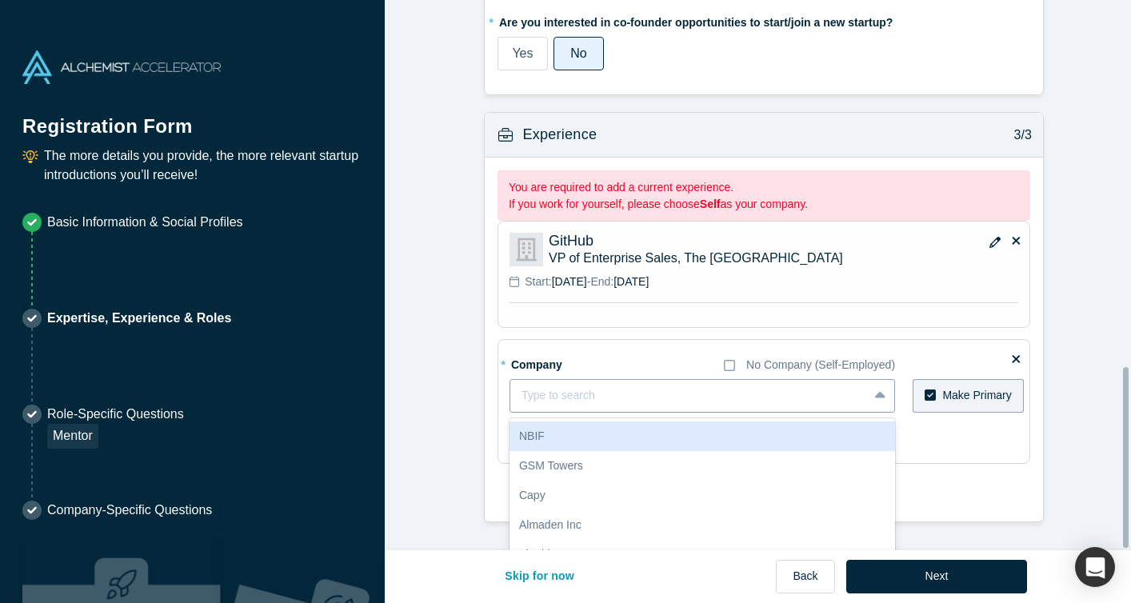
click at [564, 399] on div "Type to search" at bounding box center [703, 396] width 386 height 34
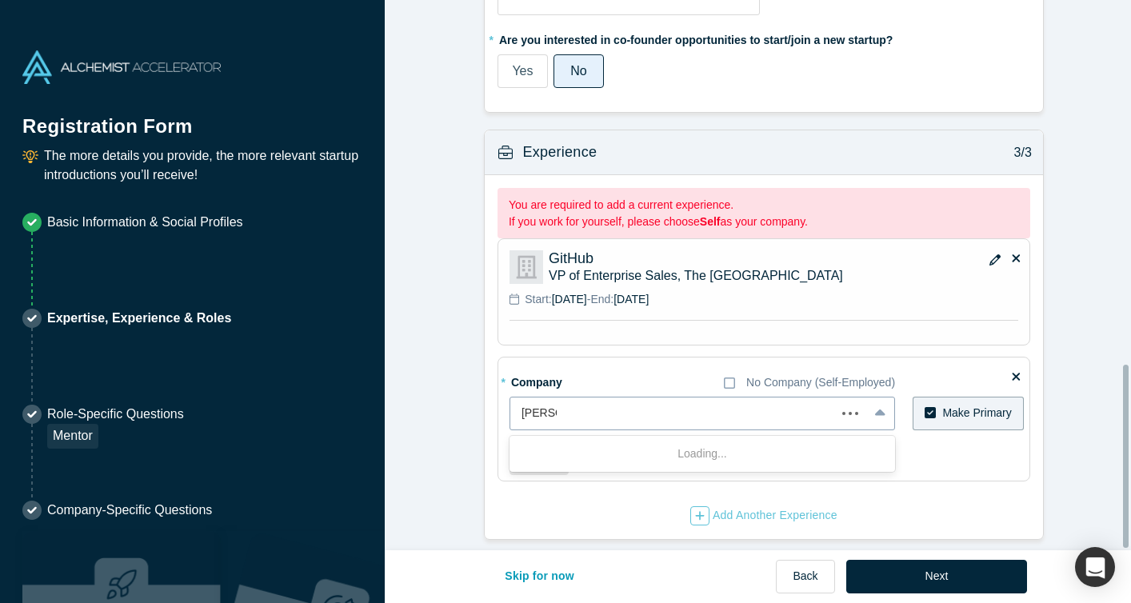
type input "Postman"
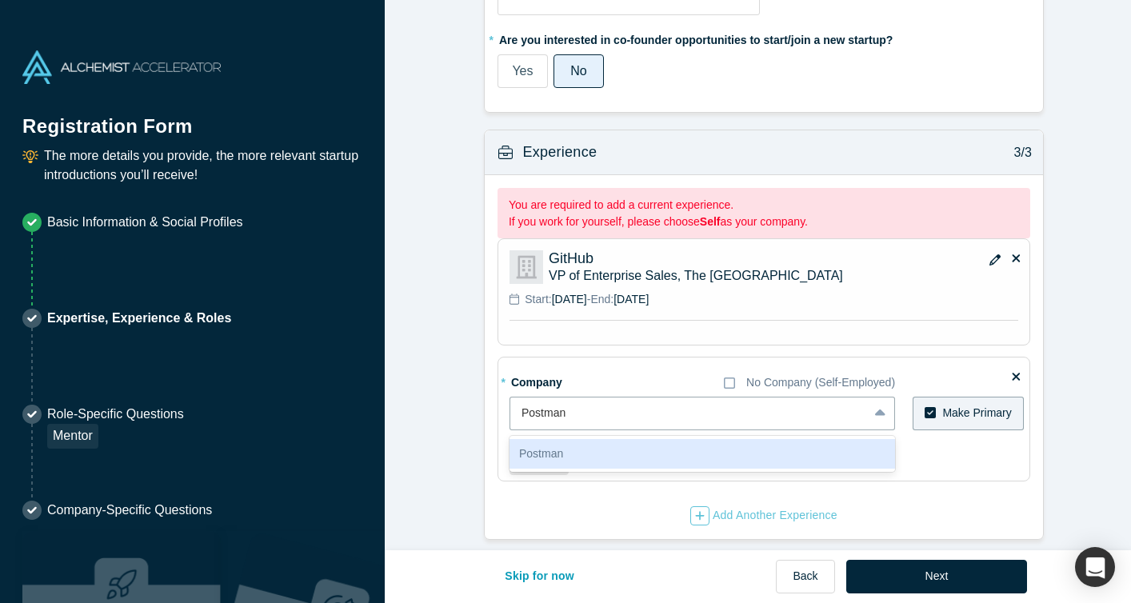
click at [537, 439] on div "Postman" at bounding box center [703, 454] width 386 height 30
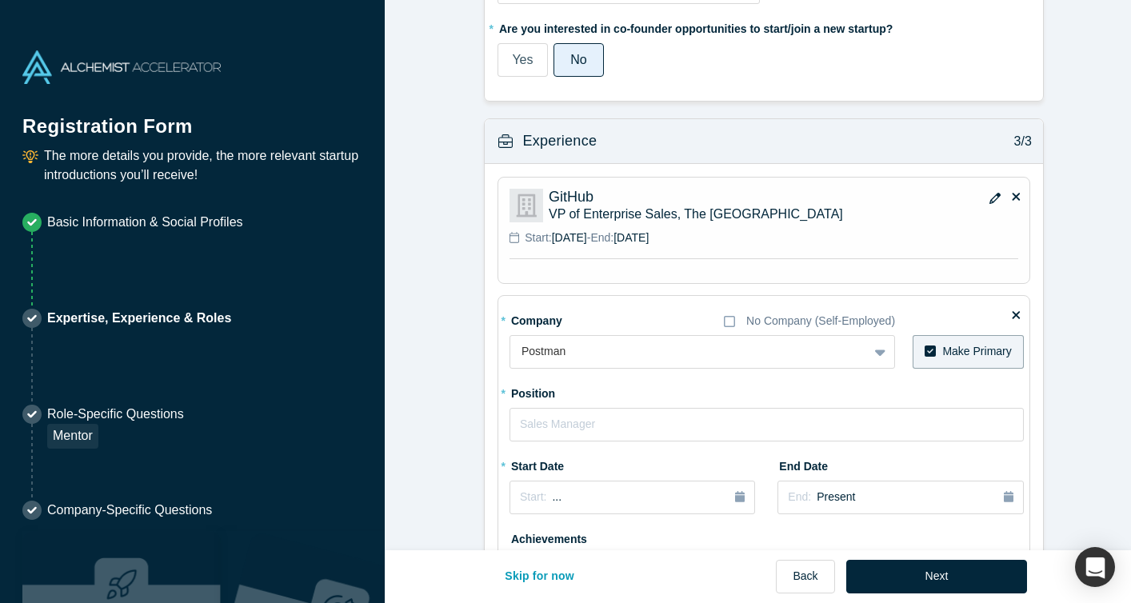
click at [928, 347] on icon at bounding box center [930, 351] width 11 height 11
click at [0, 0] on input "Make Primary" at bounding box center [0, 0] width 0 height 0
click at [702, 422] on input "text" at bounding box center [767, 425] width 514 height 34
type input "Head of Global Sales"
click at [737, 500] on icon "button" at bounding box center [740, 496] width 10 height 11
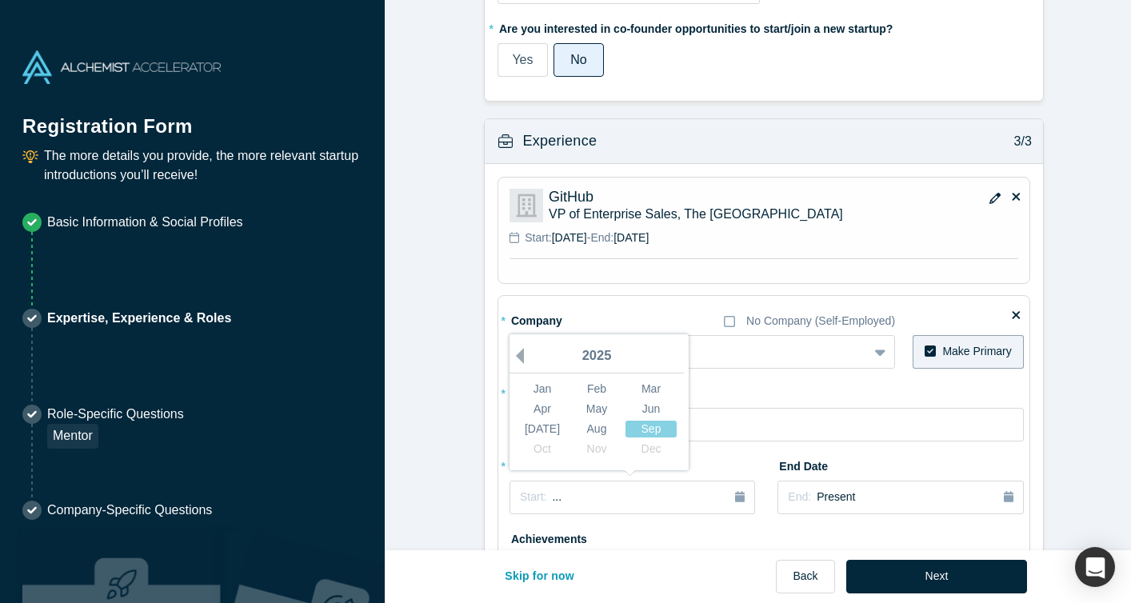
click at [513, 354] on button "Previous Year" at bounding box center [516, 356] width 16 height 16
click at [527, 354] on div "2023" at bounding box center [597, 357] width 174 height 34
click at [518, 353] on button "Previous Year" at bounding box center [516, 356] width 16 height 16
click at [584, 383] on div "Feb" at bounding box center [596, 388] width 51 height 17
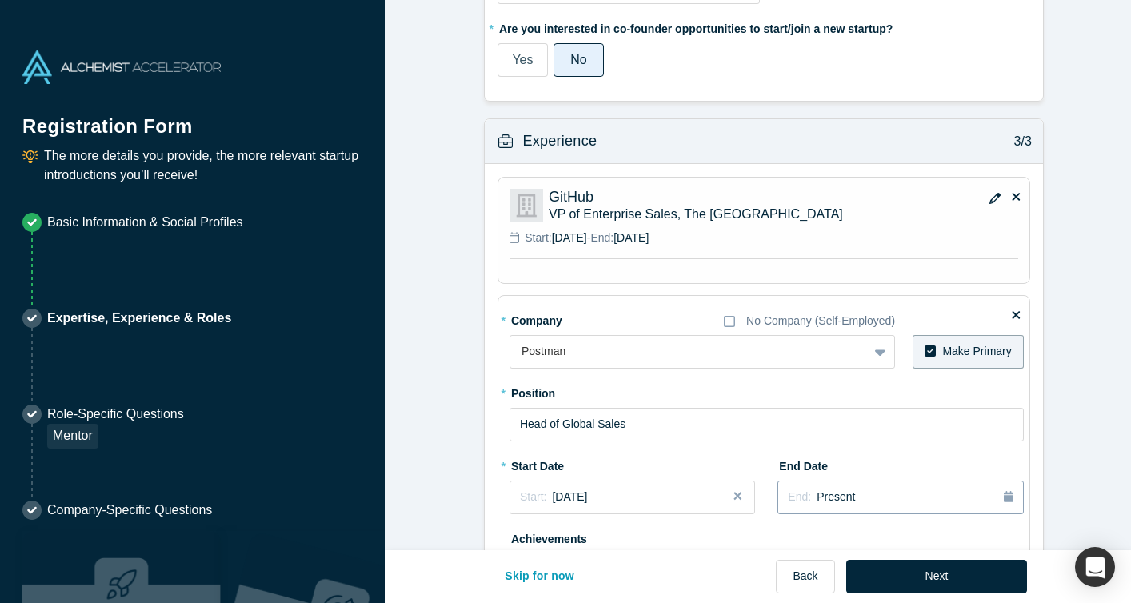
click at [841, 490] on span "Present" at bounding box center [836, 496] width 38 height 13
click at [851, 349] on button "Previous Year" at bounding box center [851, 356] width 16 height 16
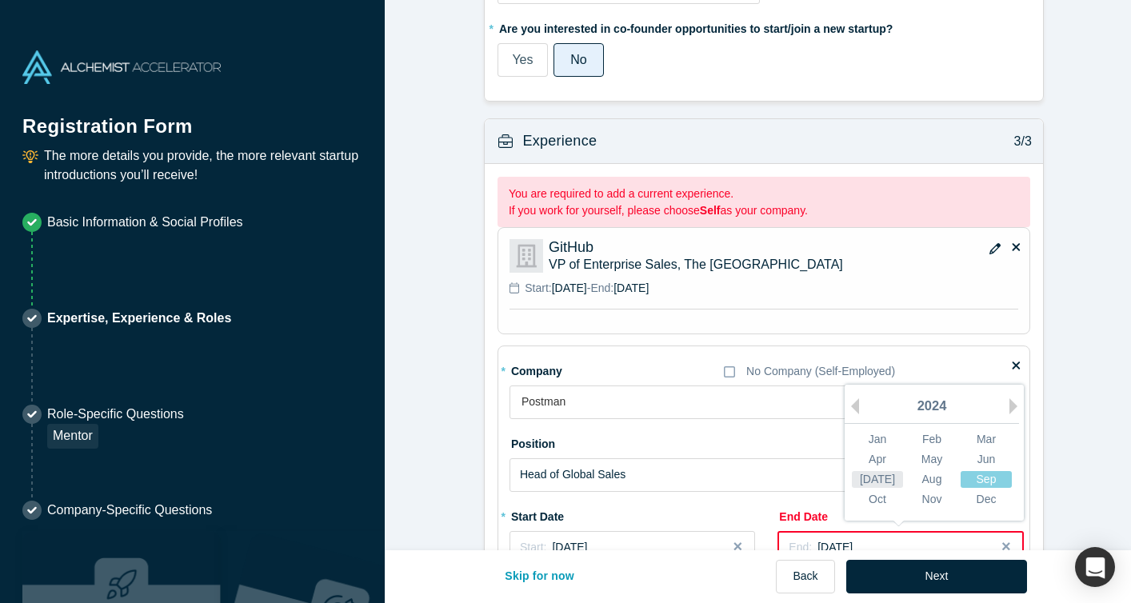
click at [874, 473] on div "[DATE]" at bounding box center [877, 478] width 51 height 17
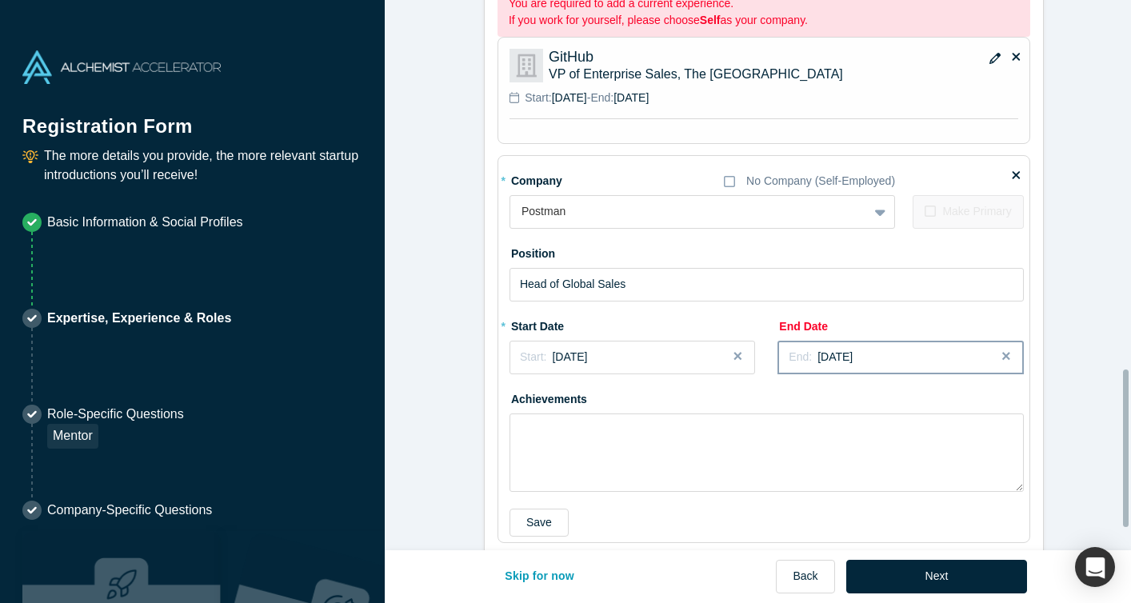
scroll to position [1288, 0]
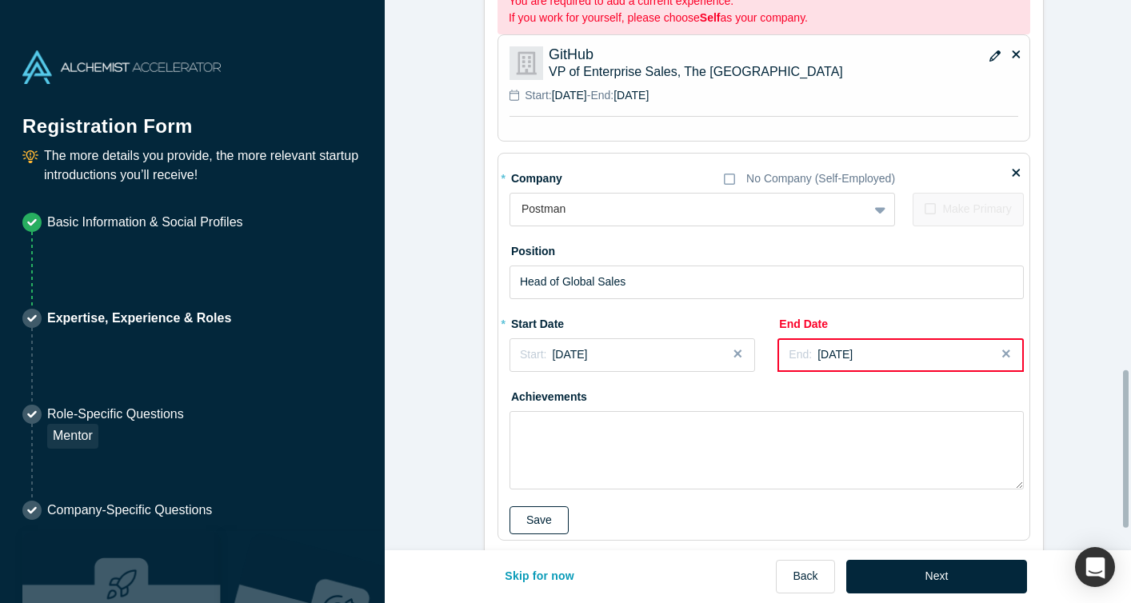
click at [517, 521] on button "Save" at bounding box center [539, 520] width 59 height 28
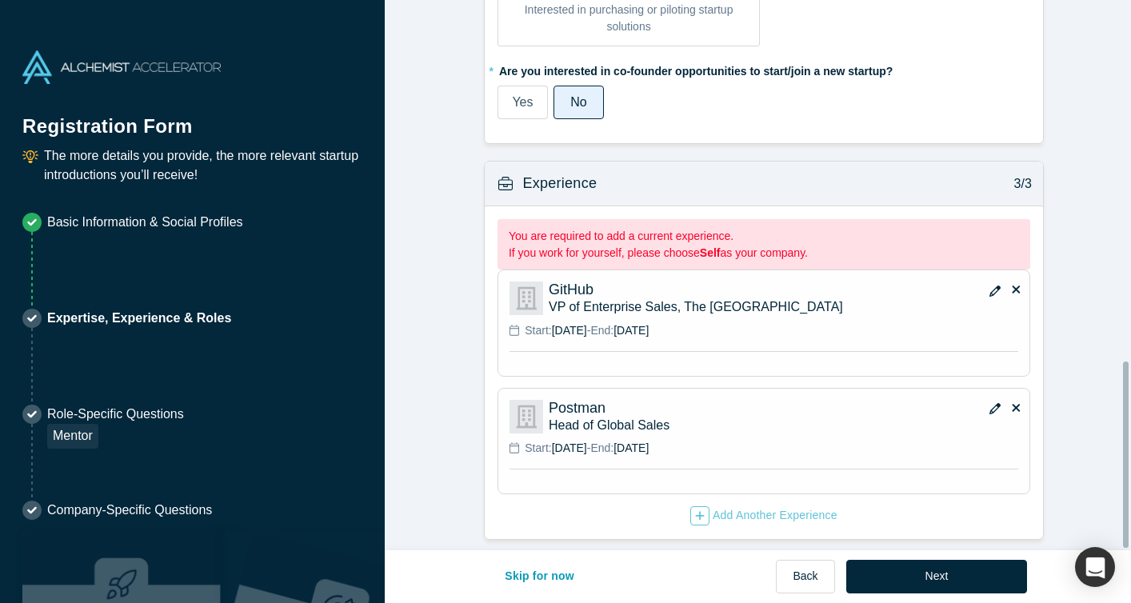
scroll to position [1064, 0]
click at [695, 510] on icon "button" at bounding box center [700, 515] width 10 height 11
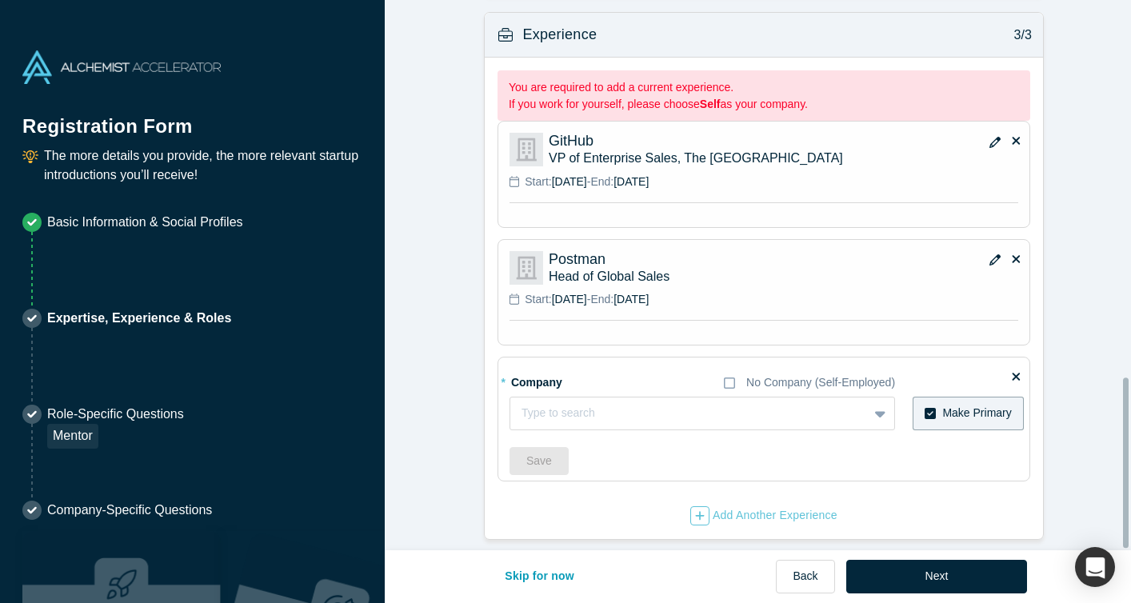
scroll to position [1213, 0]
click at [610, 403] on div at bounding box center [689, 413] width 335 height 20
type input "poolside"
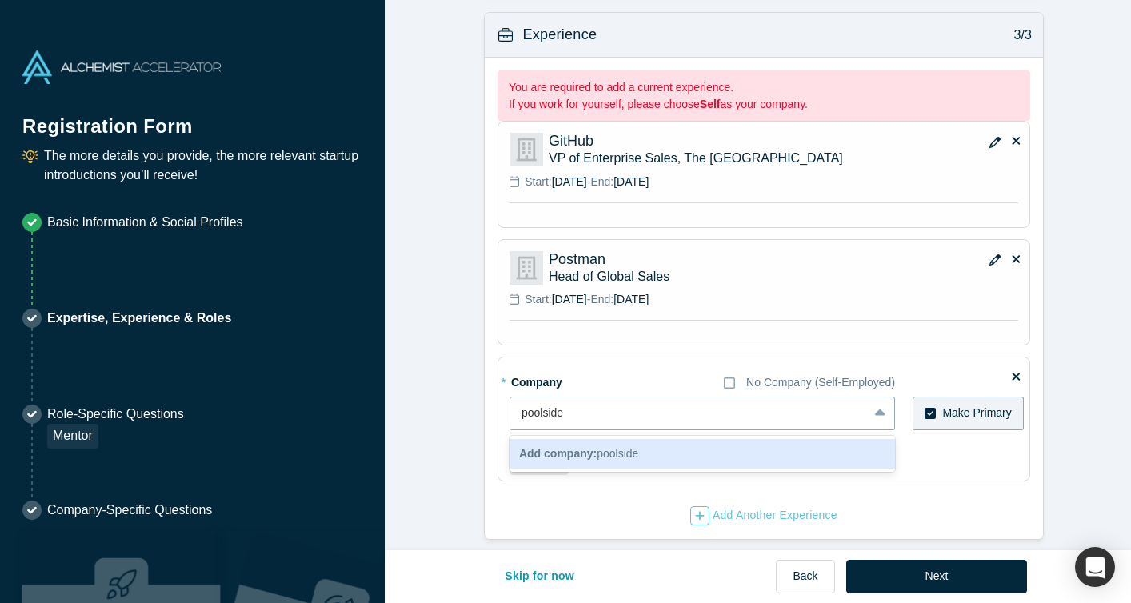
click at [612, 447] on span "Add company: poolside" at bounding box center [578, 453] width 119 height 13
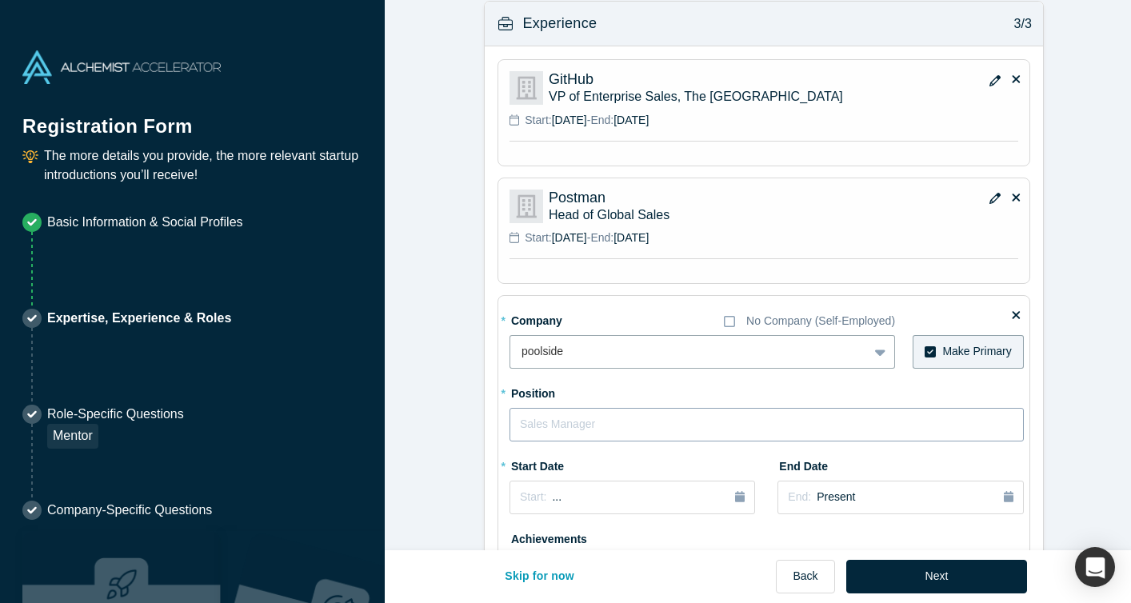
scroll to position [1218, 0]
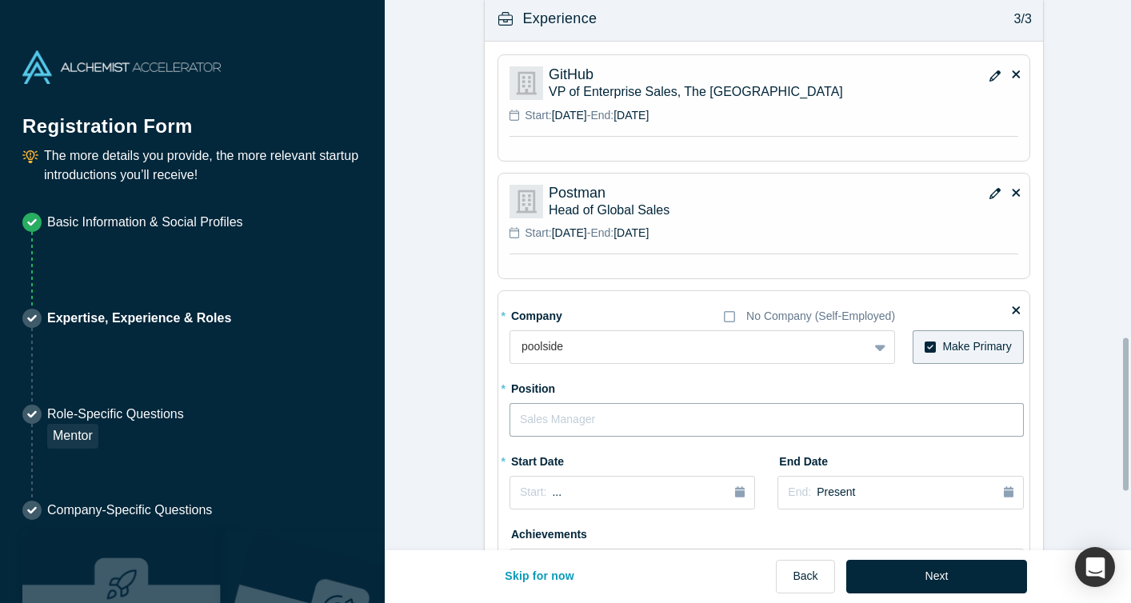
click at [667, 428] on input "text" at bounding box center [767, 420] width 514 height 34
type input "Head of Revenue, [GEOGRAPHIC_DATA]"
click at [735, 490] on icon "button" at bounding box center [740, 491] width 10 height 11
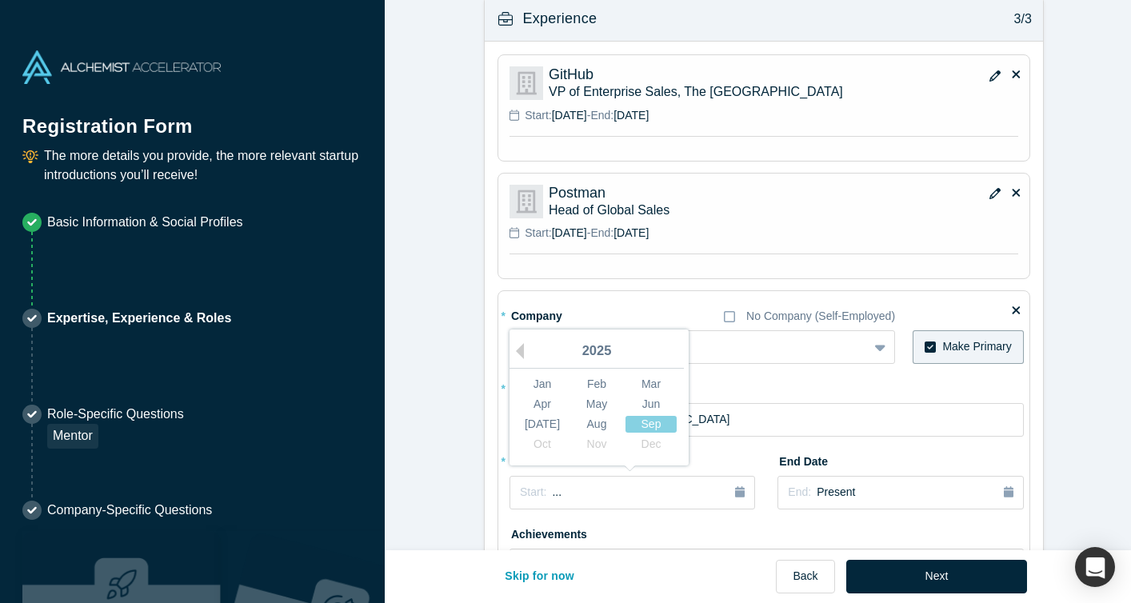
click at [522, 346] on div "2025" at bounding box center [597, 352] width 174 height 34
click at [517, 348] on button "Previous Year" at bounding box center [516, 351] width 16 height 16
click at [590, 421] on div "Aug" at bounding box center [596, 423] width 51 height 17
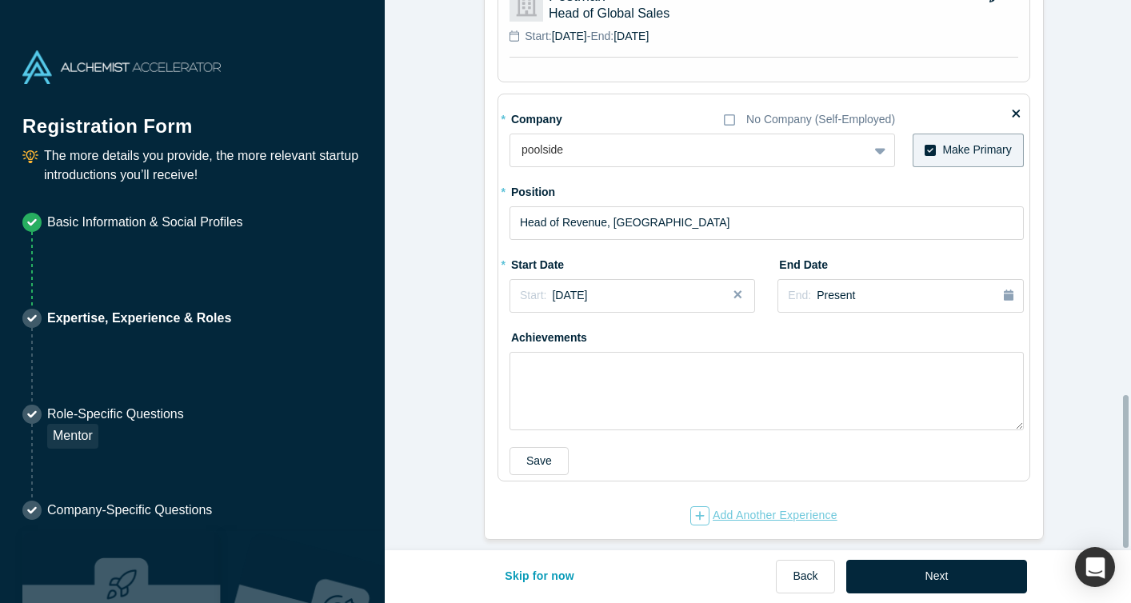
scroll to position [1425, 0]
click at [541, 447] on button "Save" at bounding box center [539, 461] width 59 height 28
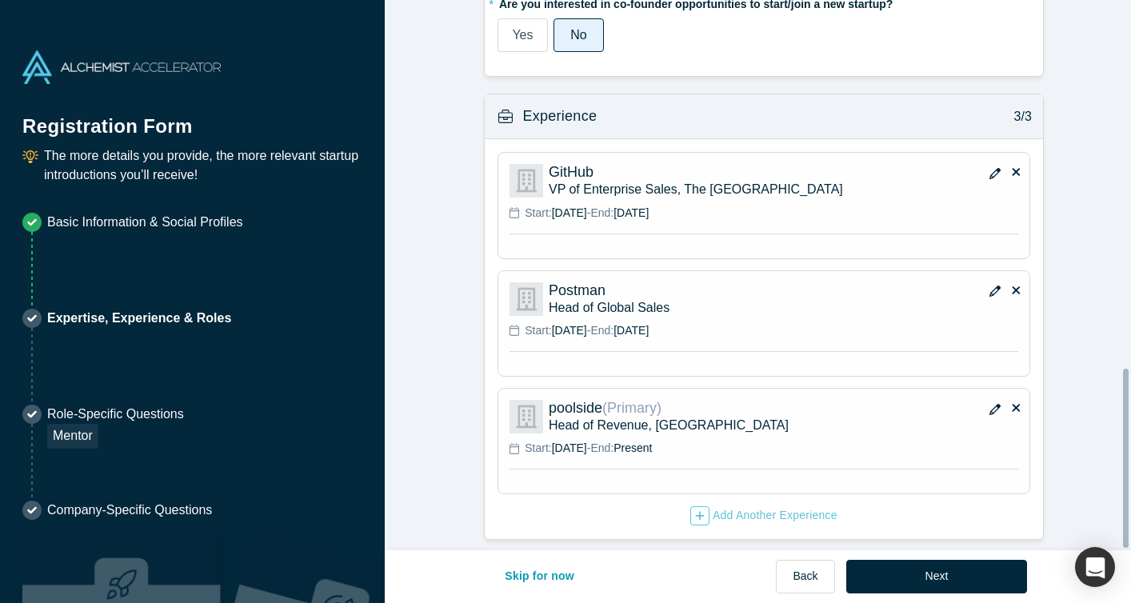
scroll to position [1131, 0]
click at [904, 586] on button "Next" at bounding box center [937, 577] width 182 height 34
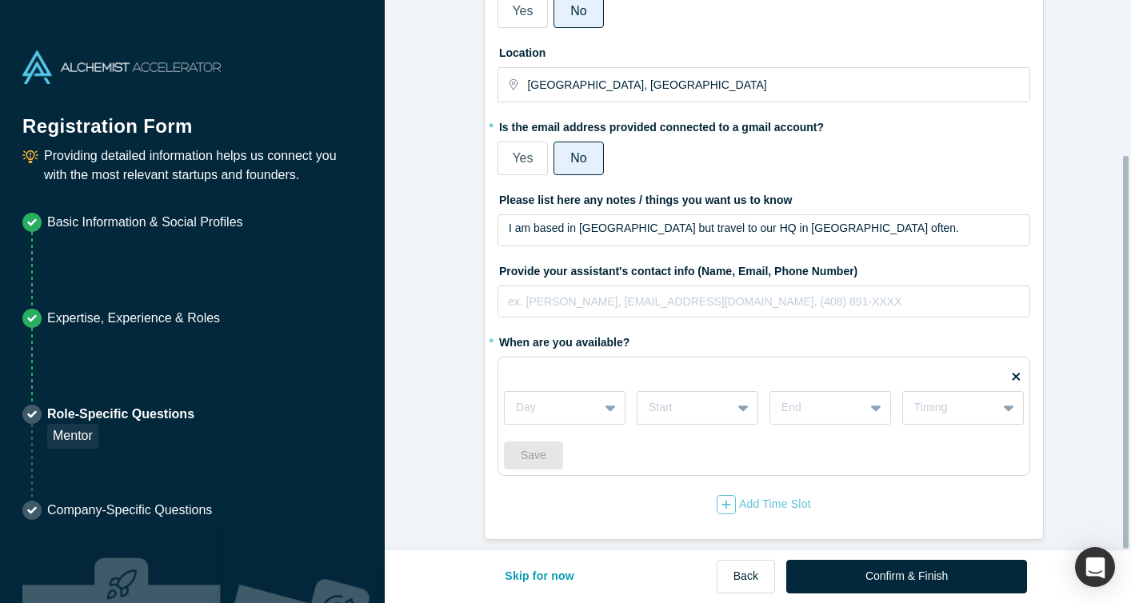
scroll to position [216, 0]
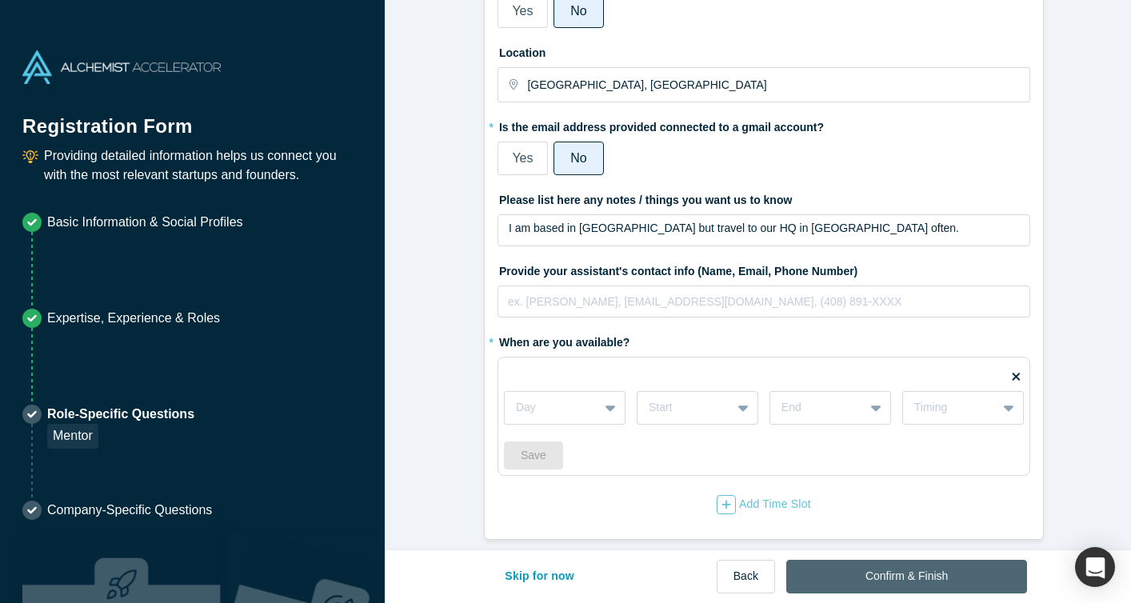
click at [907, 584] on button "Confirm & Finish" at bounding box center [906, 577] width 241 height 34
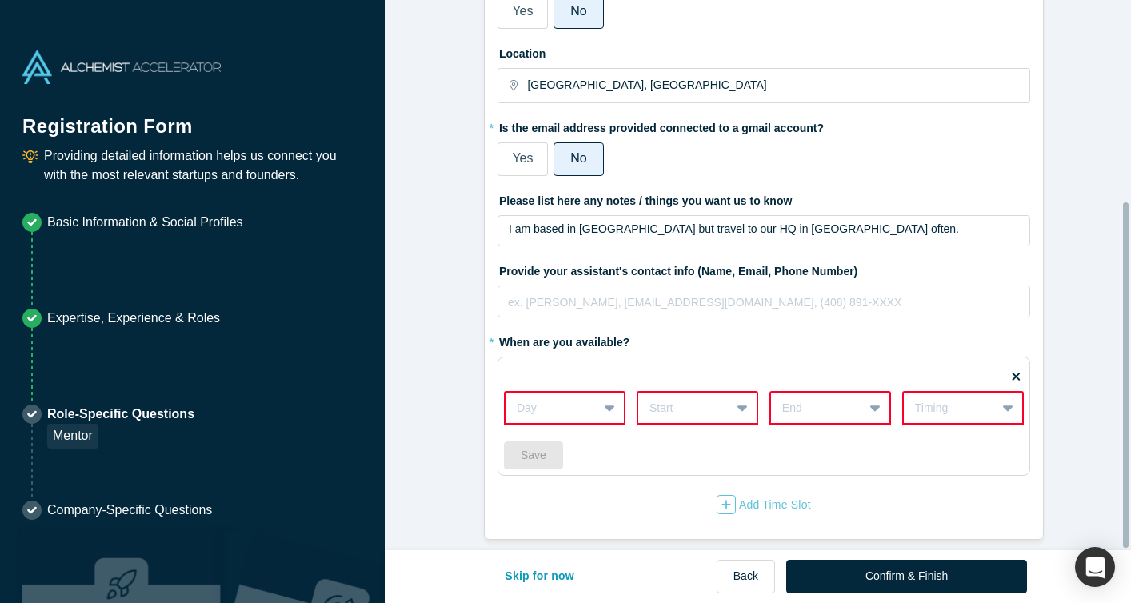
scroll to position [332, 0]
click at [590, 395] on div "Day" at bounding box center [552, 408] width 92 height 26
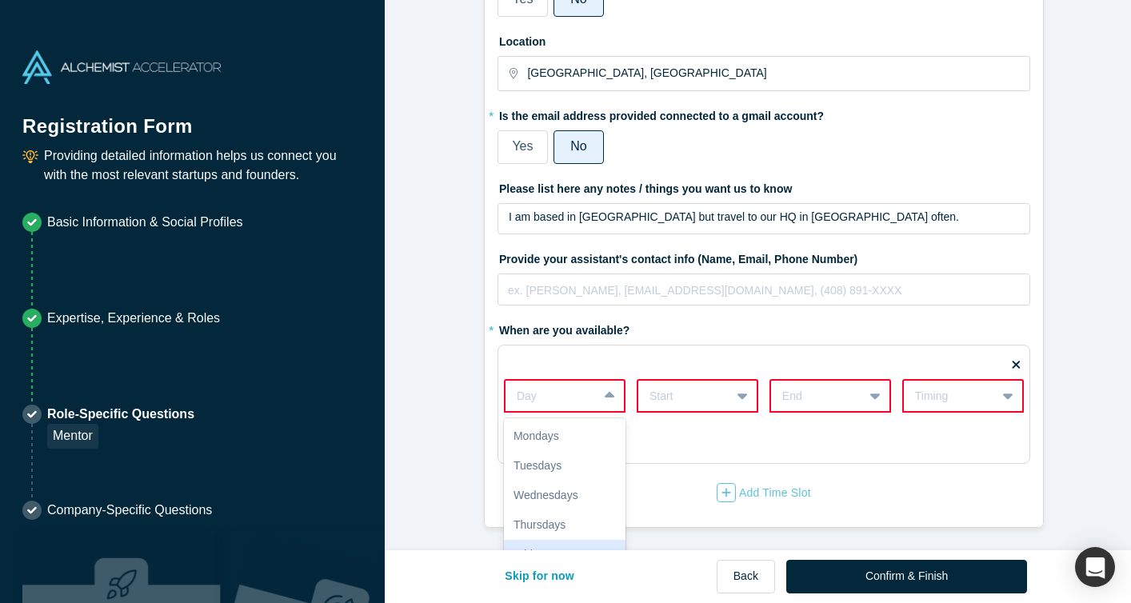
click at [559, 545] on div "Fridays" at bounding box center [565, 555] width 122 height 30
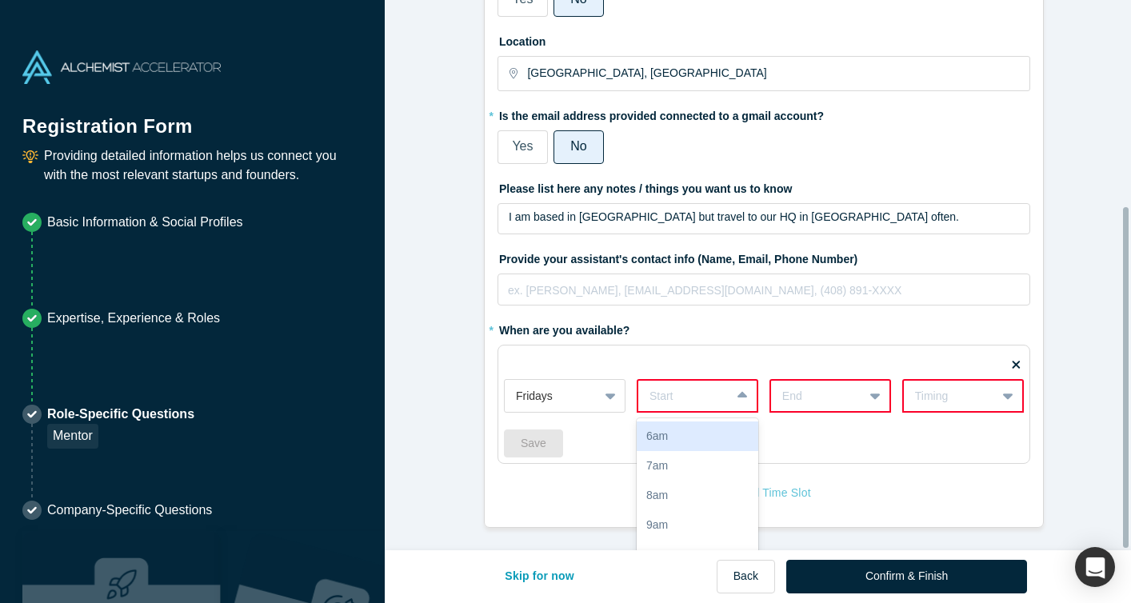
click at [737, 402] on div "Fridays 6am, 1 of 17. 17 results available. Use Up and Down to choose options, …" at bounding box center [764, 409] width 520 height 95
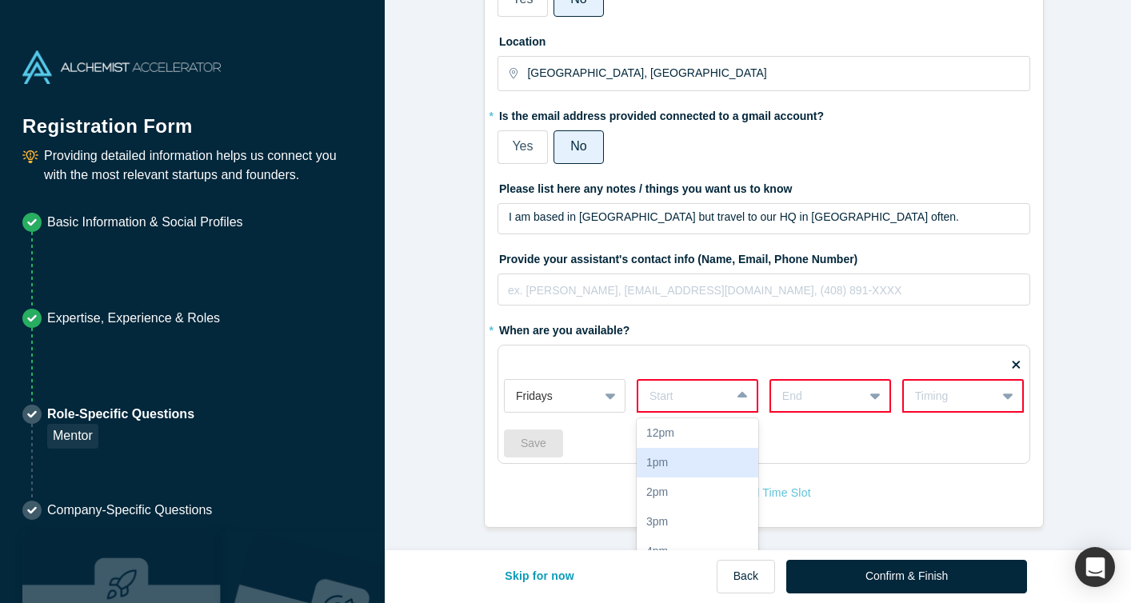
scroll to position [179, 0]
click at [686, 450] on div "1pm" at bounding box center [698, 465] width 122 height 30
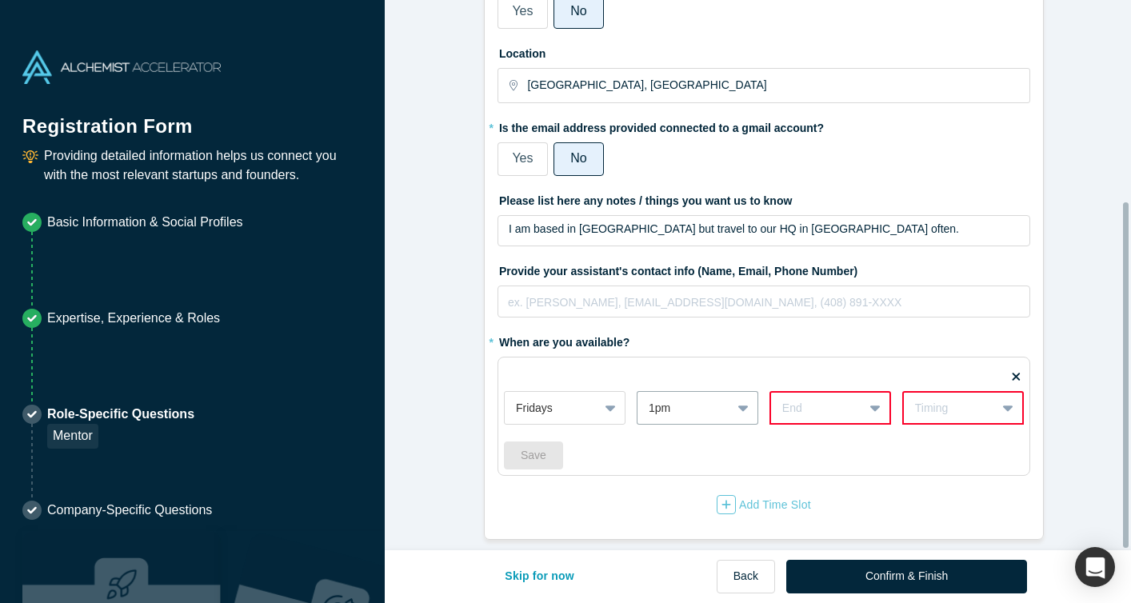
scroll to position [332, 0]
click at [871, 400] on icon at bounding box center [876, 408] width 10 height 16
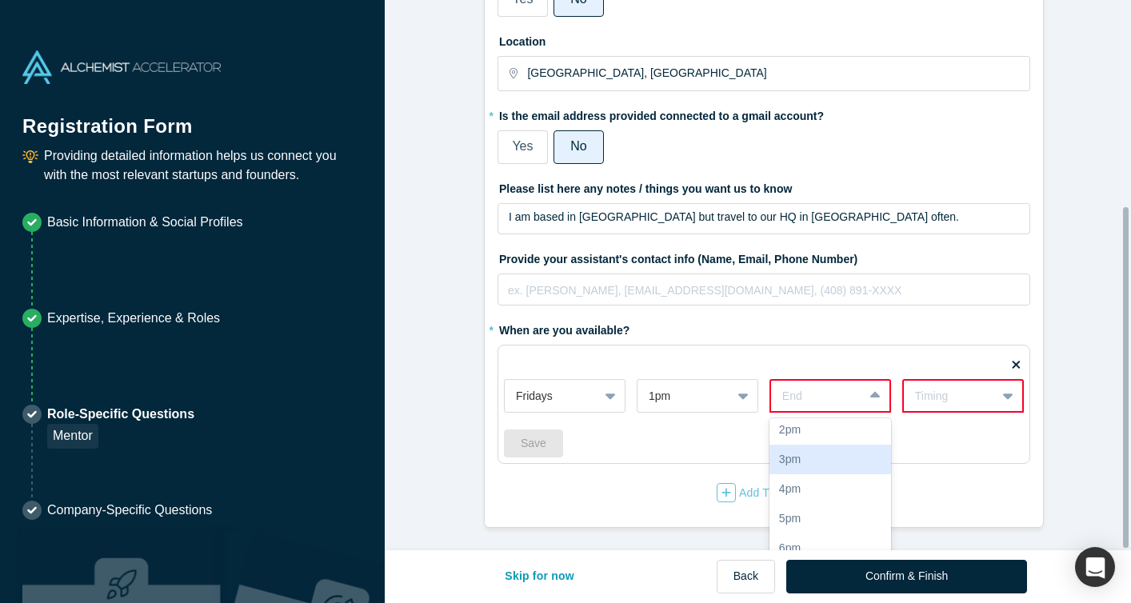
scroll to position [245, 0]
click at [816, 449] on div "3pm" at bounding box center [831, 458] width 122 height 30
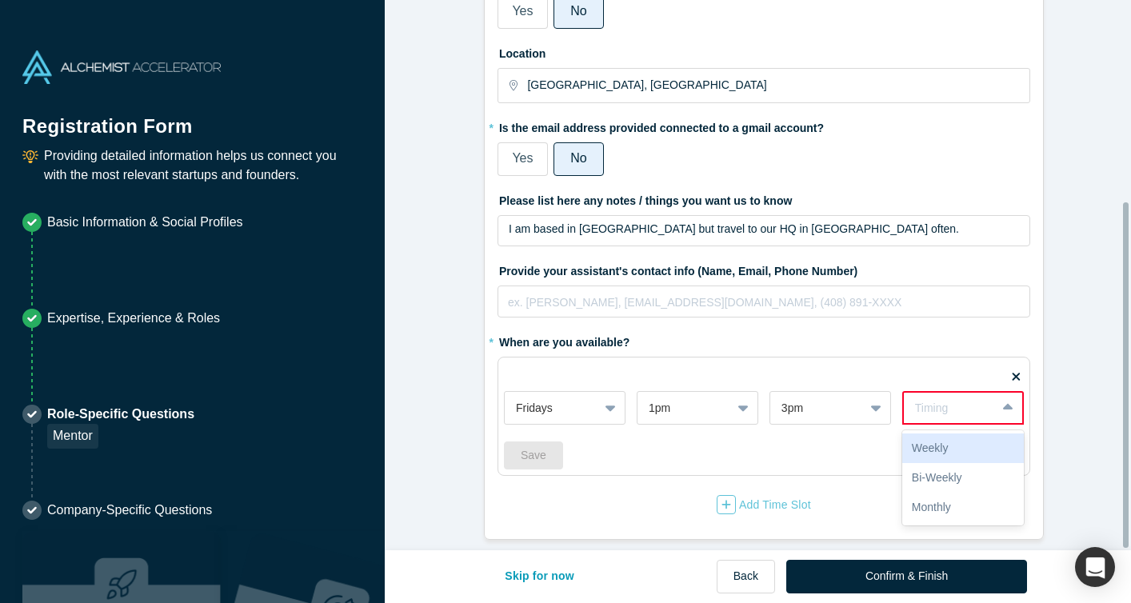
click at [987, 398] on div "Timing" at bounding box center [950, 408] width 92 height 20
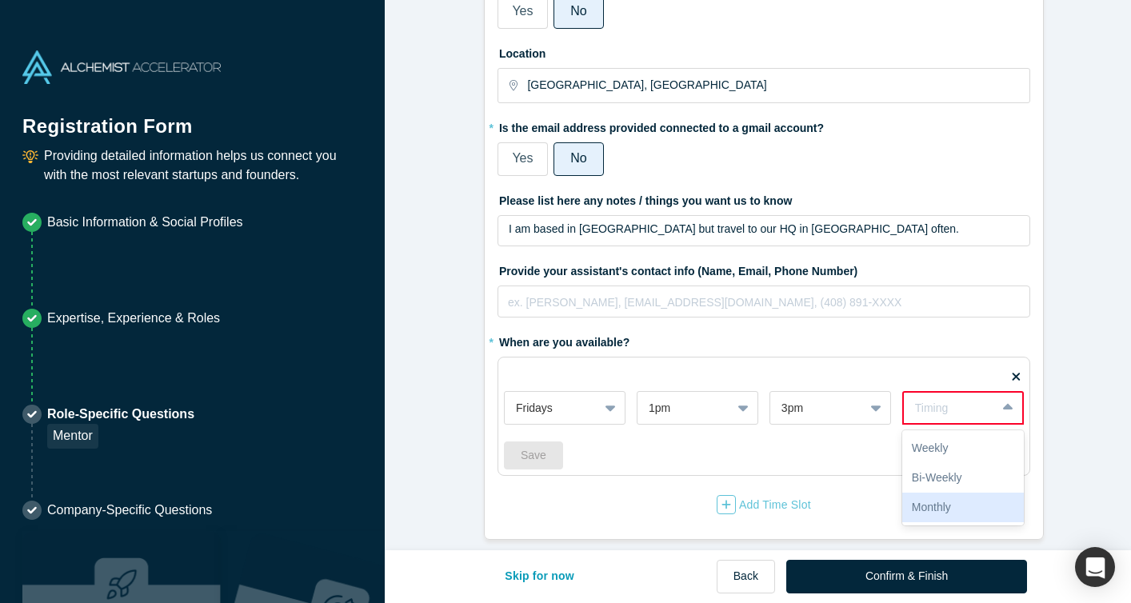
click at [946, 500] on div "Monthly" at bounding box center [964, 508] width 122 height 30
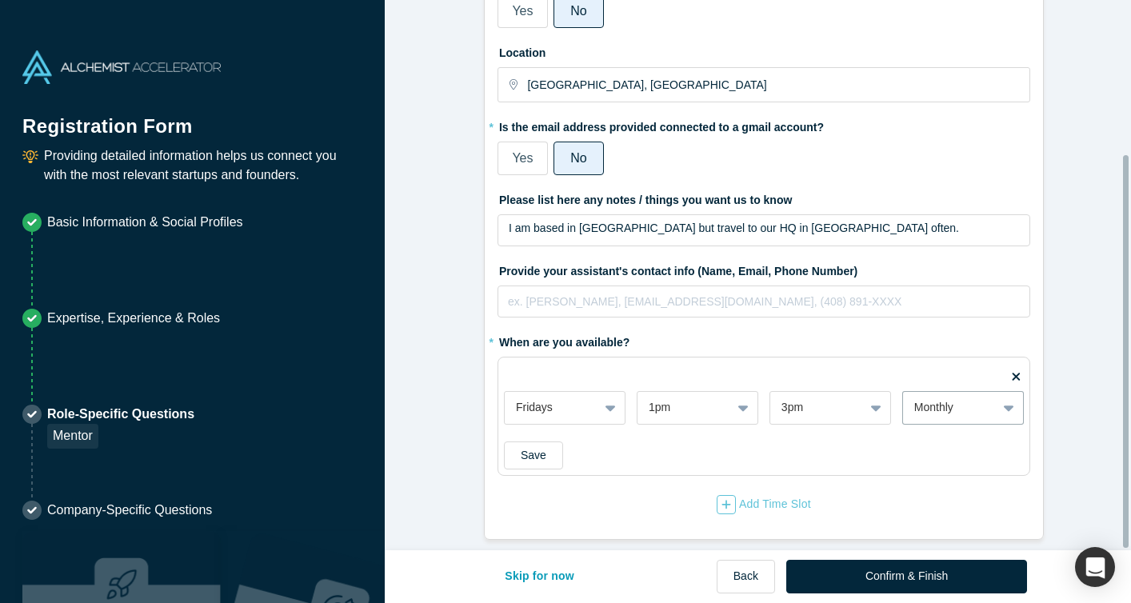
scroll to position [216, 0]
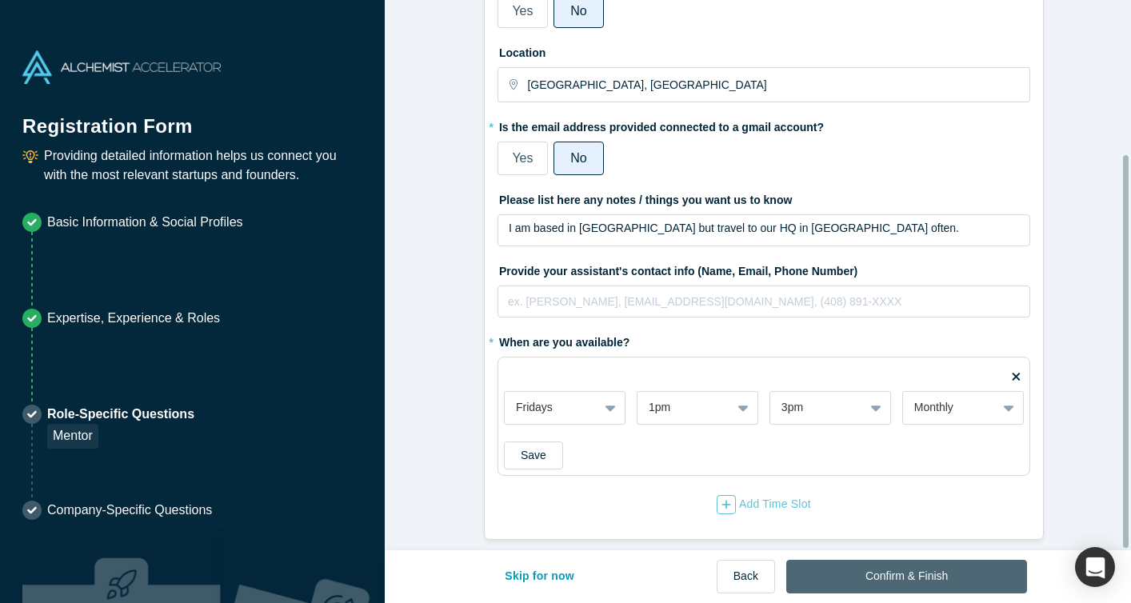
click at [909, 570] on button "Confirm & Finish" at bounding box center [906, 577] width 241 height 34
